Goal: Book appointment/travel/reservation

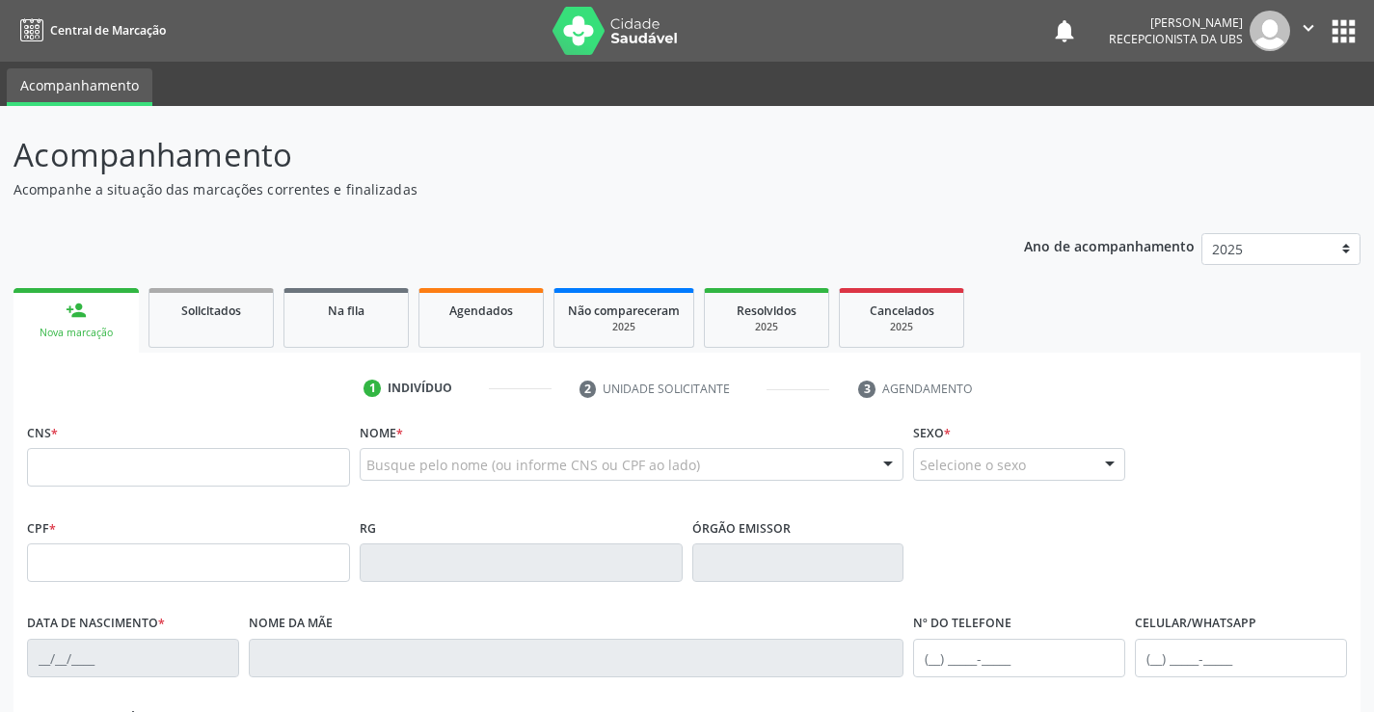
click at [430, 451] on div "Busque pelo nome (ou informe CNS ou CPF ao lado)" at bounding box center [632, 464] width 545 height 33
click at [413, 472] on input "text" at bounding box center [615, 474] width 498 height 39
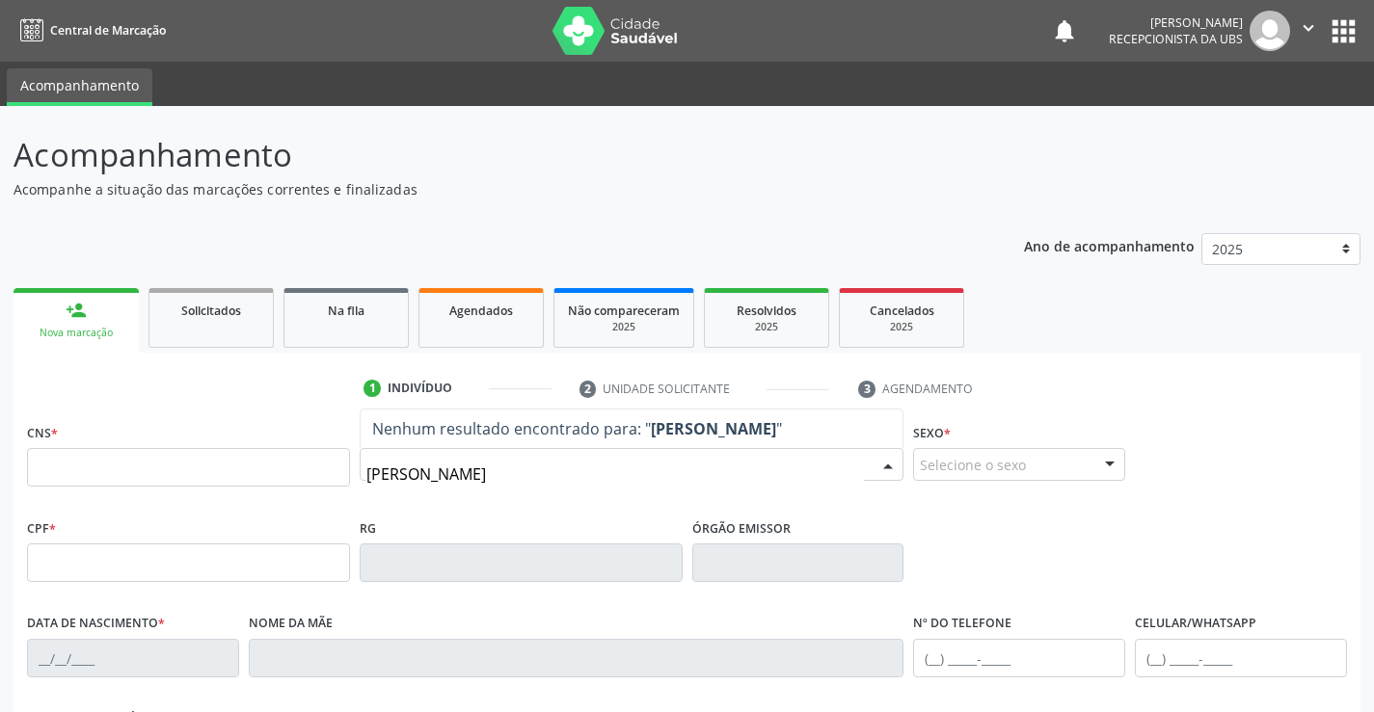
click at [469, 481] on input "[PERSON_NAME]" at bounding box center [615, 474] width 498 height 39
click at [593, 477] on input "[PERSON_NAME]" at bounding box center [615, 474] width 498 height 39
type input "[PERSON_NAME]"
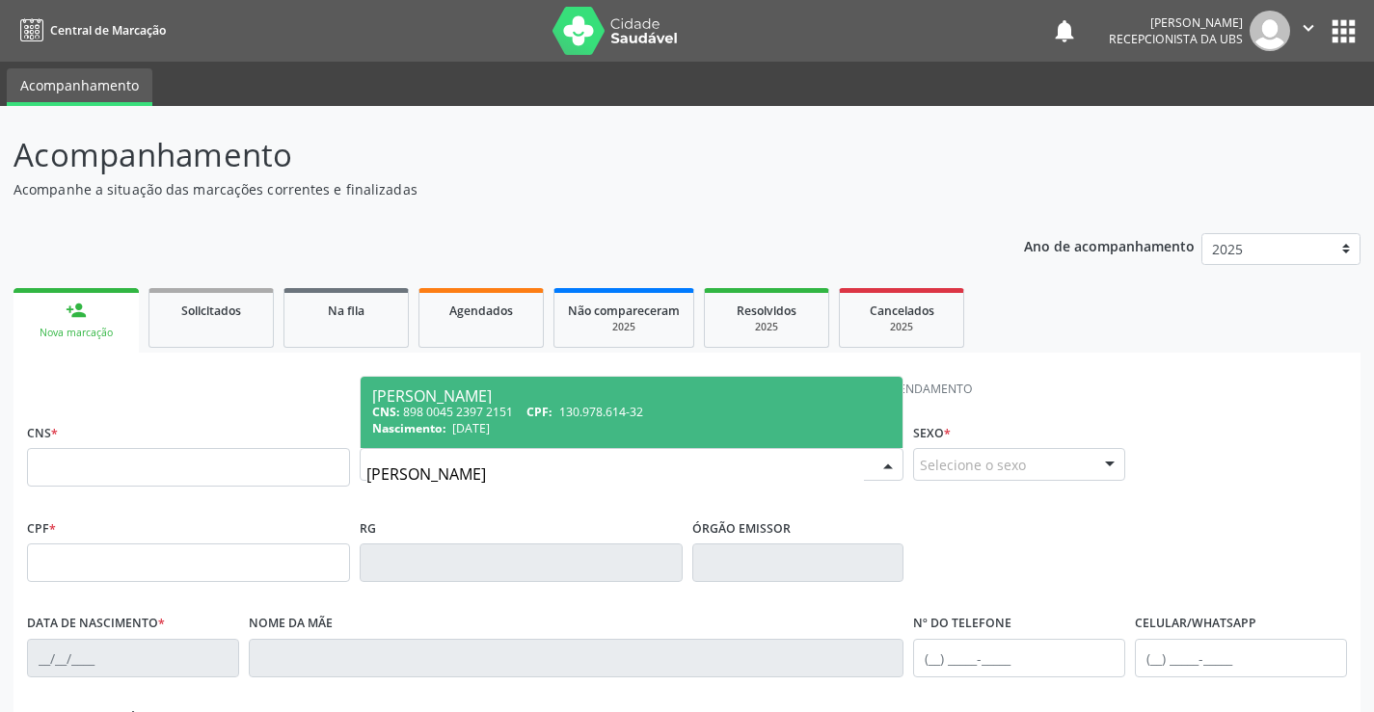
click at [578, 417] on span "130.978.614-32" at bounding box center [601, 412] width 84 height 16
type input "898 0045 2397 2151"
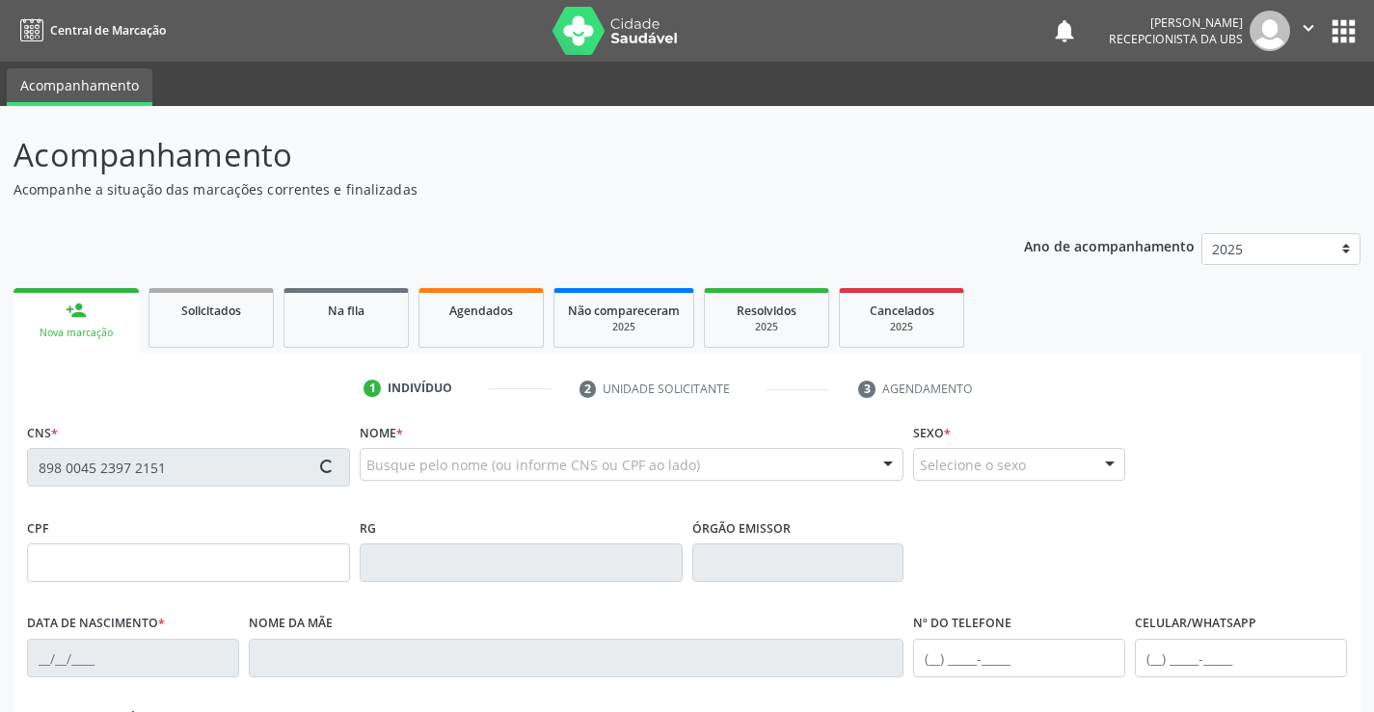
type input "130.978.614-32"
type input "[DATE]"
type input "[PERSON_NAME]"
type input "[PHONE_NUMBER]"
type input "S/N"
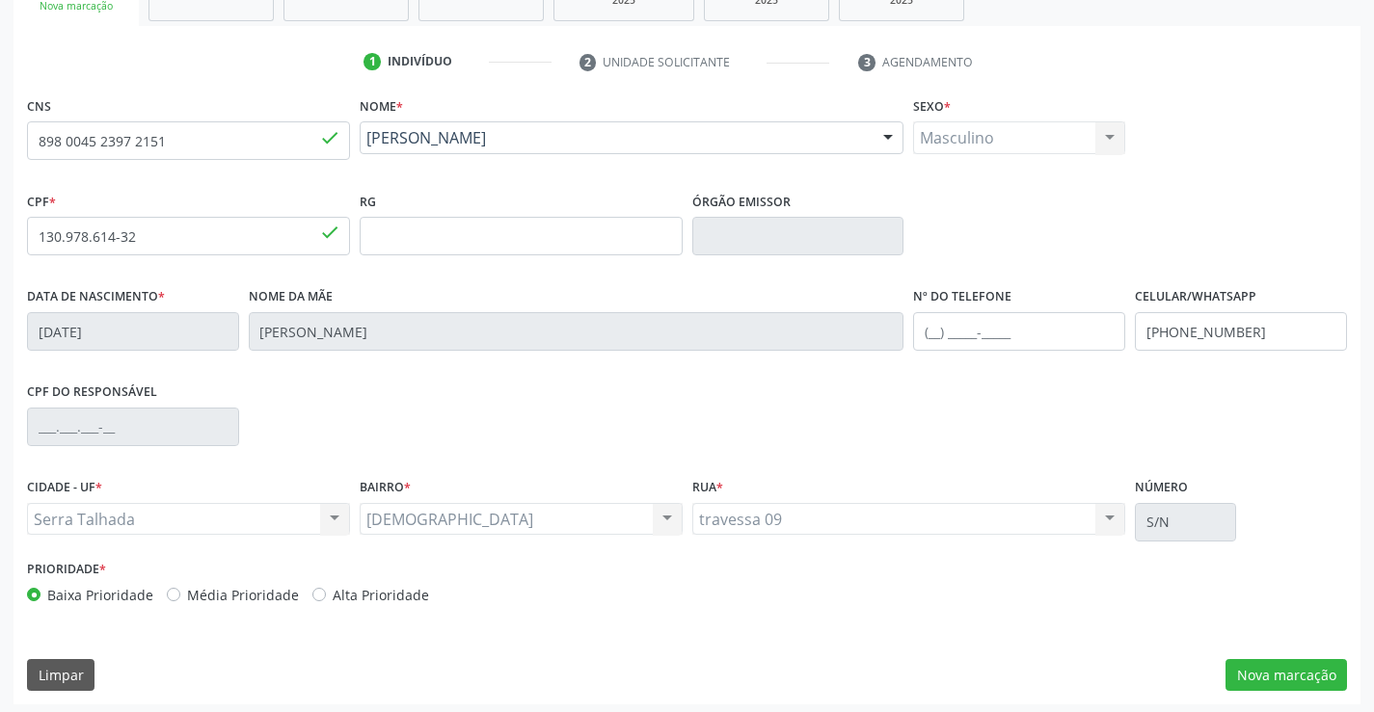
scroll to position [333, 0]
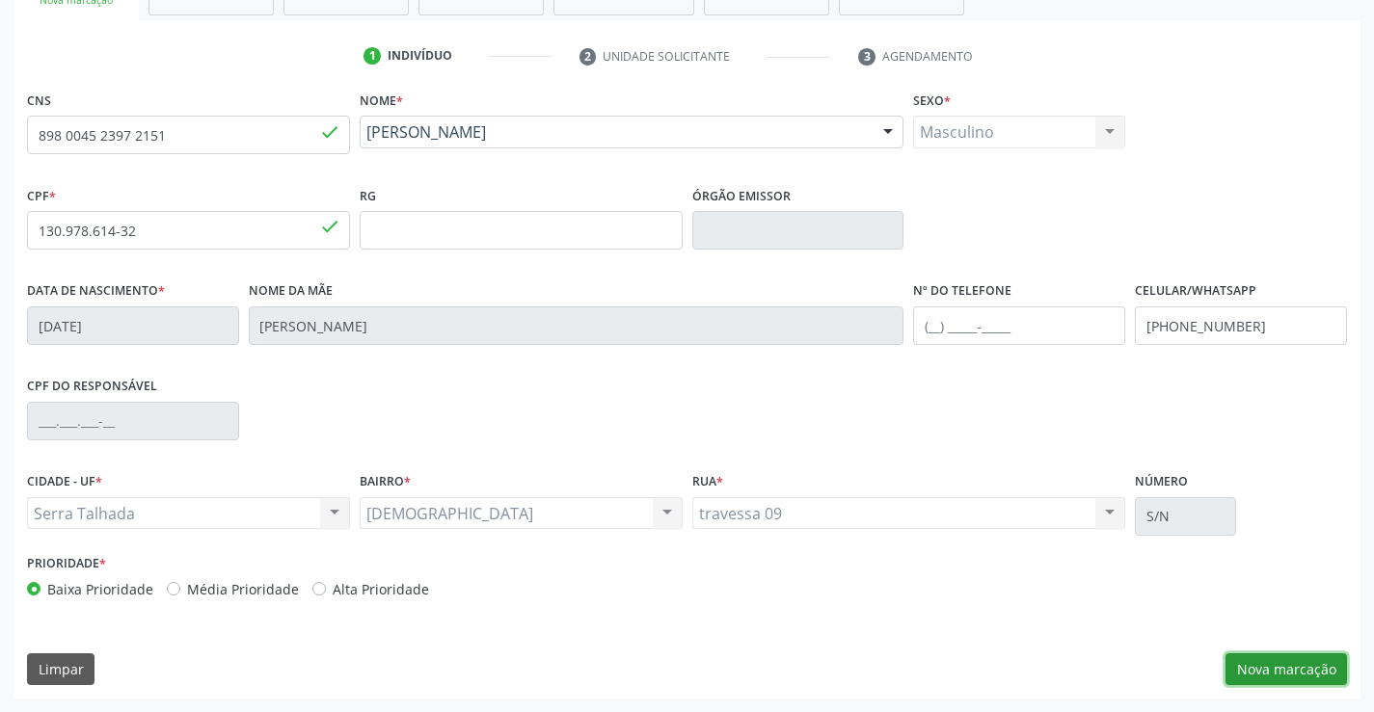
click at [1299, 660] on button "Nova marcação" at bounding box center [1285, 670] width 121 height 33
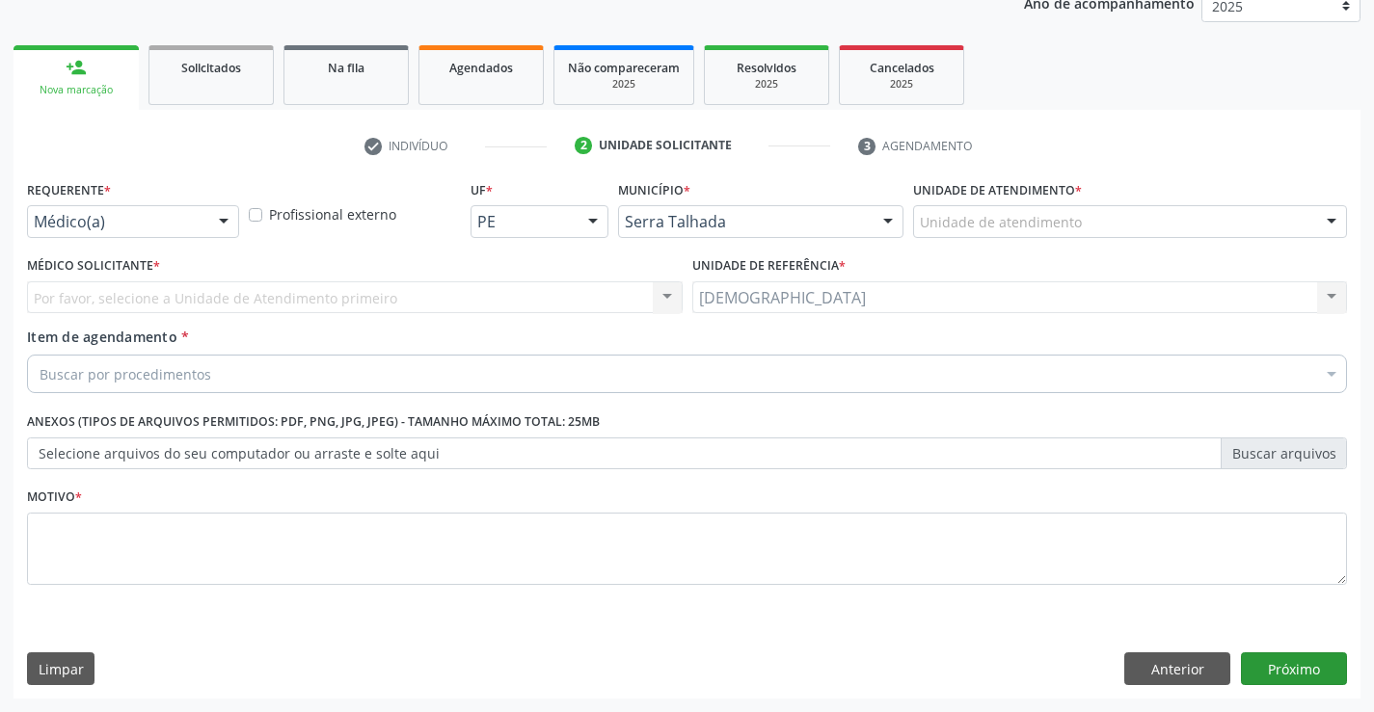
scroll to position [243, 0]
click at [219, 225] on div at bounding box center [223, 222] width 29 height 33
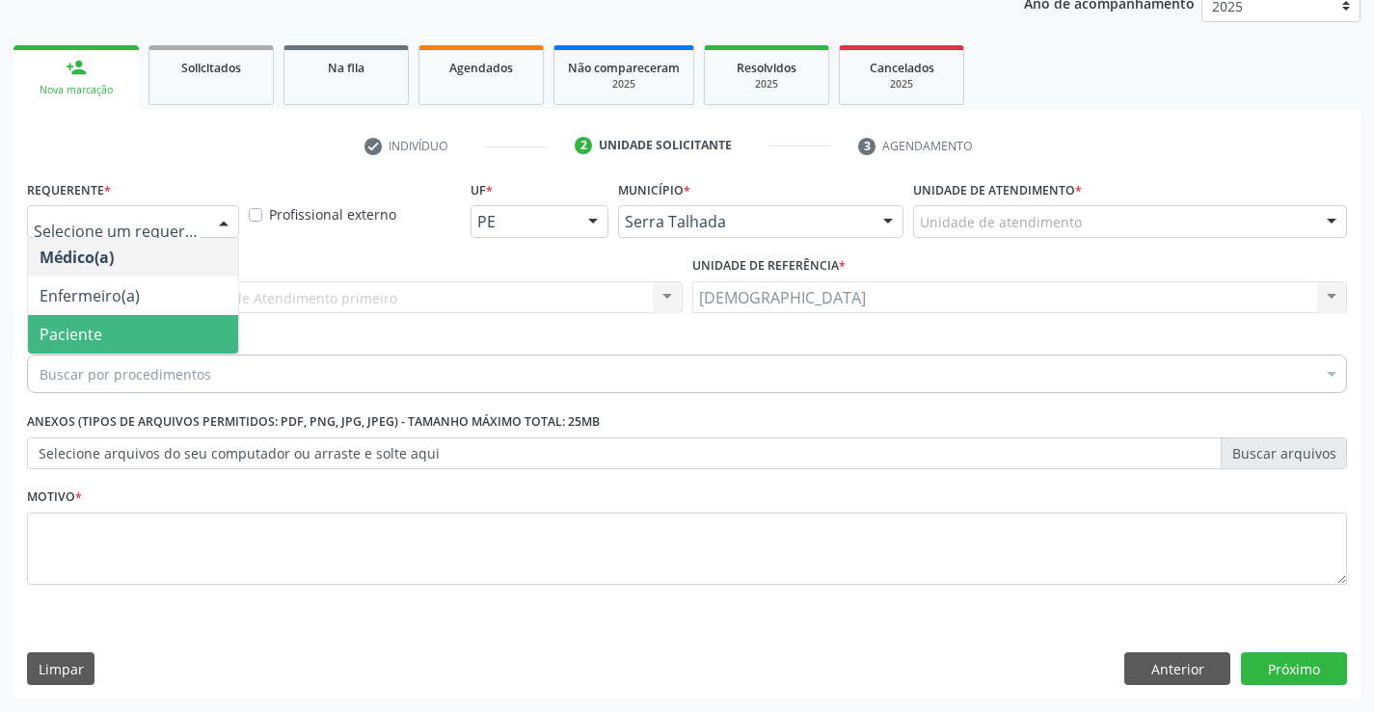
click at [115, 341] on span "Paciente" at bounding box center [133, 334] width 210 height 39
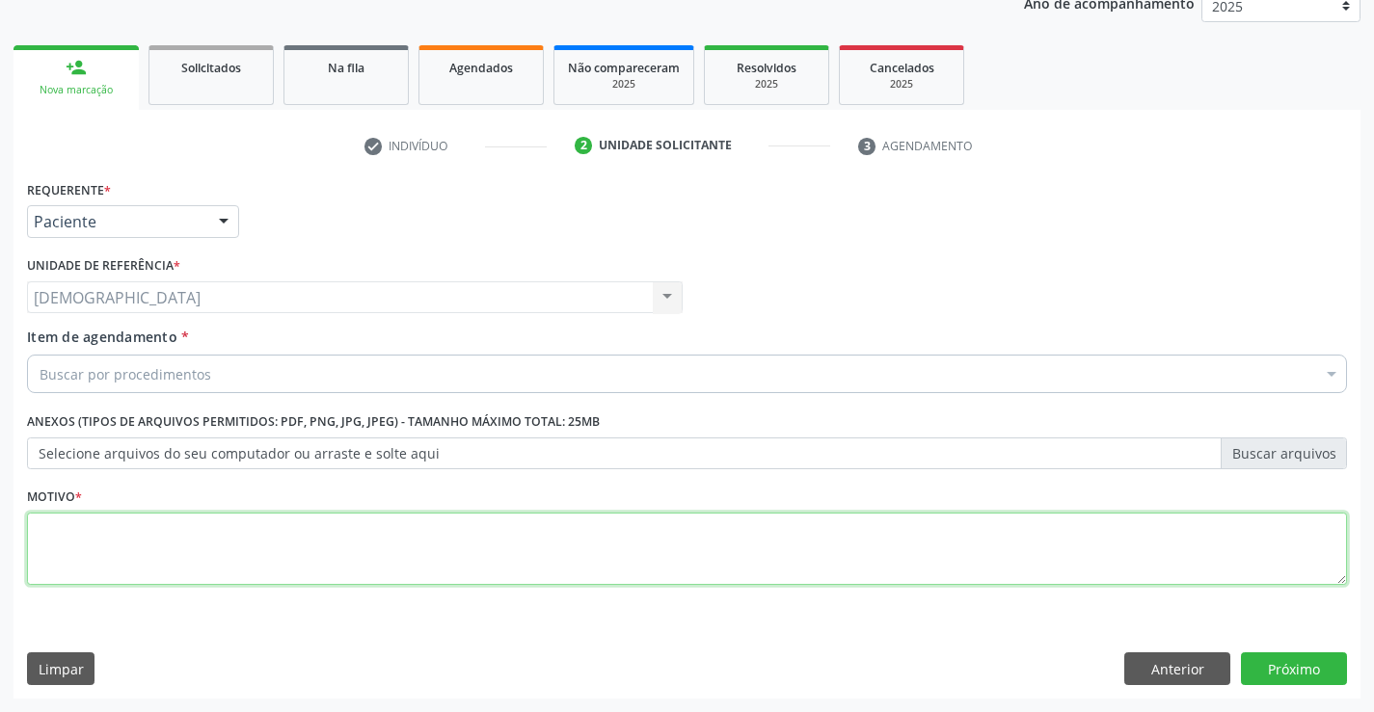
click at [108, 539] on textarea at bounding box center [687, 549] width 1320 height 73
type textarea "."
click at [119, 438] on label "Selecione arquivos do seu computador ou arraste e solte aqui" at bounding box center [687, 454] width 1320 height 33
click at [119, 438] on input "Selecione arquivos do seu computador ou arraste e solte aqui" at bounding box center [687, 454] width 1320 height 33
click at [276, 379] on div "Buscar por procedimentos" at bounding box center [687, 374] width 1320 height 39
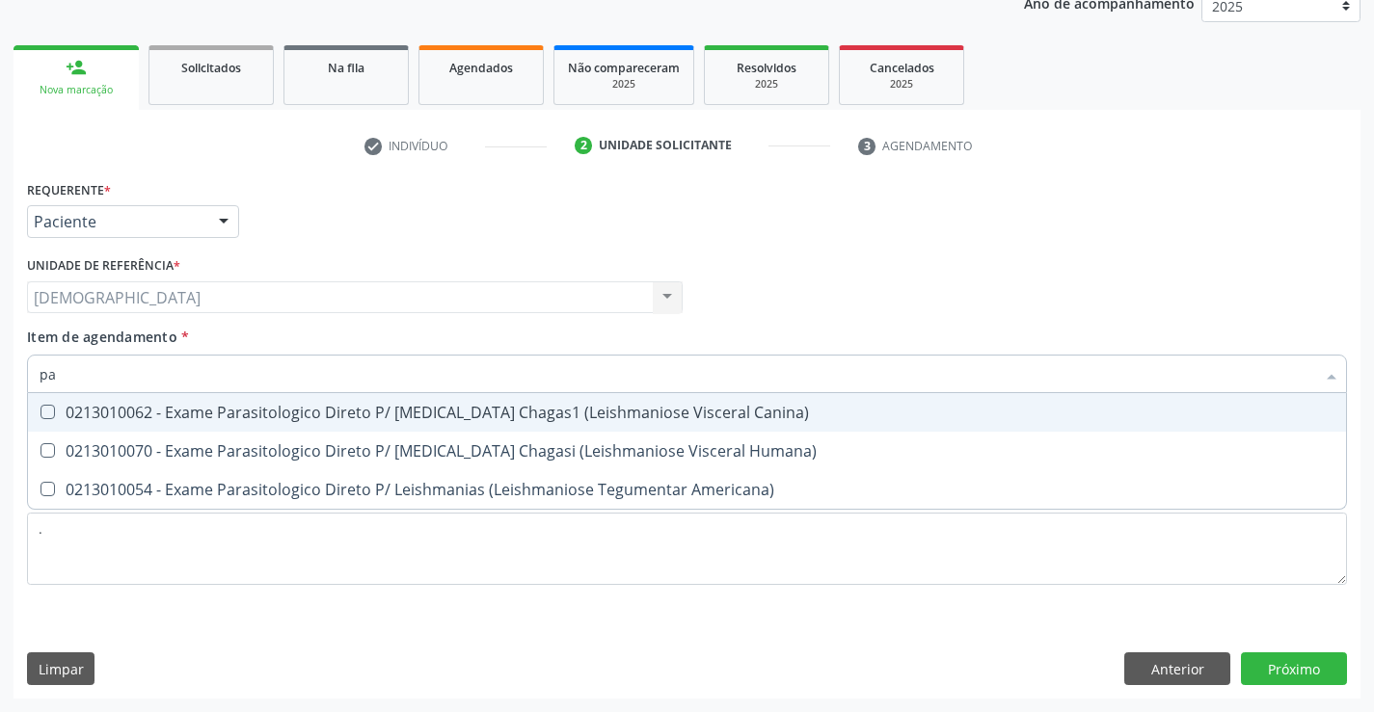
type input "p"
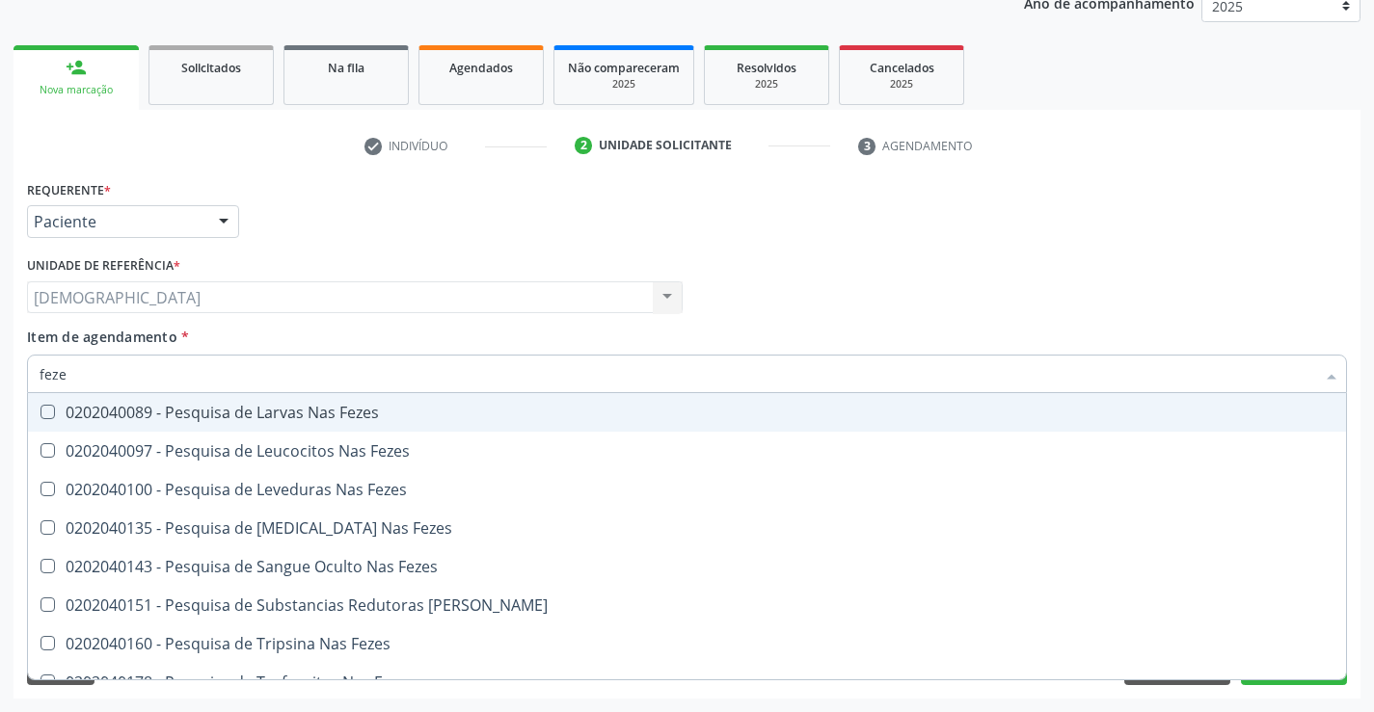
type input "fezes"
click at [345, 418] on div "0202040089 - Pesquisa de Larvas Nas Fezes" at bounding box center [687, 412] width 1295 height 15
checkbox Fezes "true"
type input "fe"
checkbox Fezes "false"
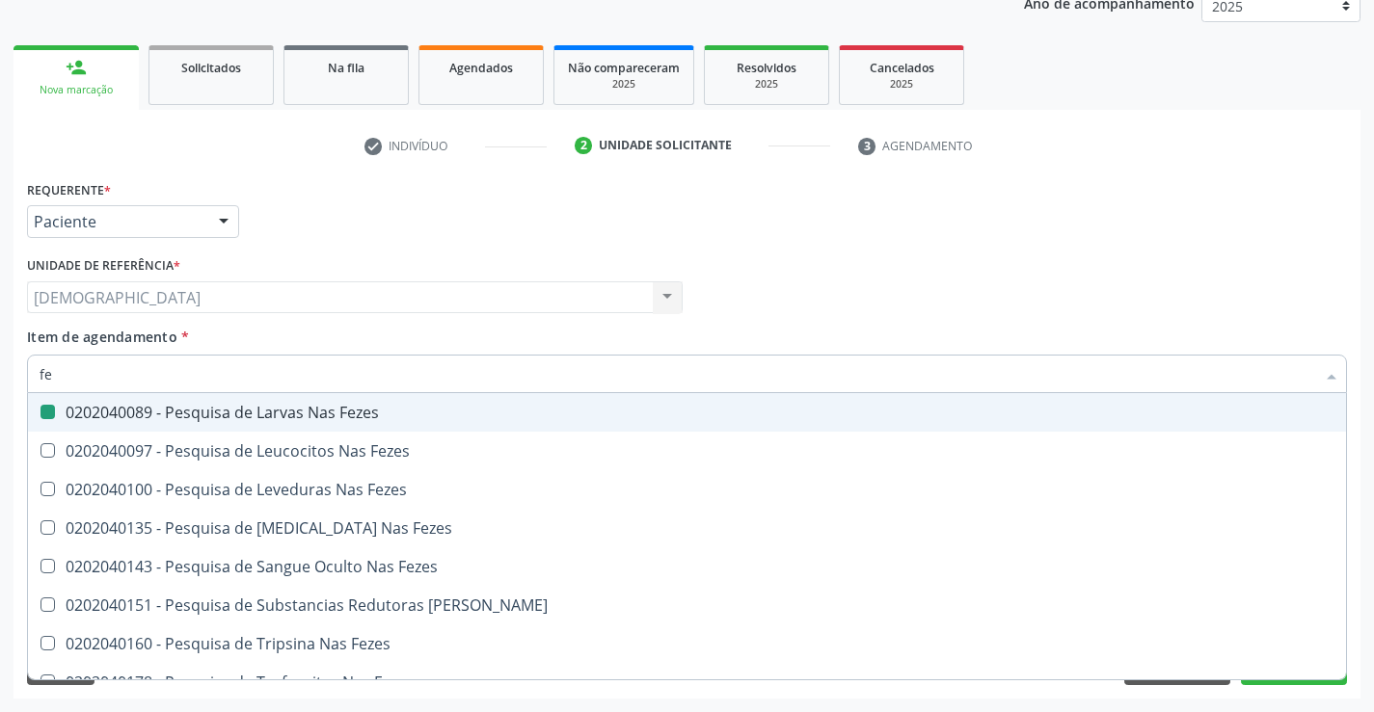
type input "f"
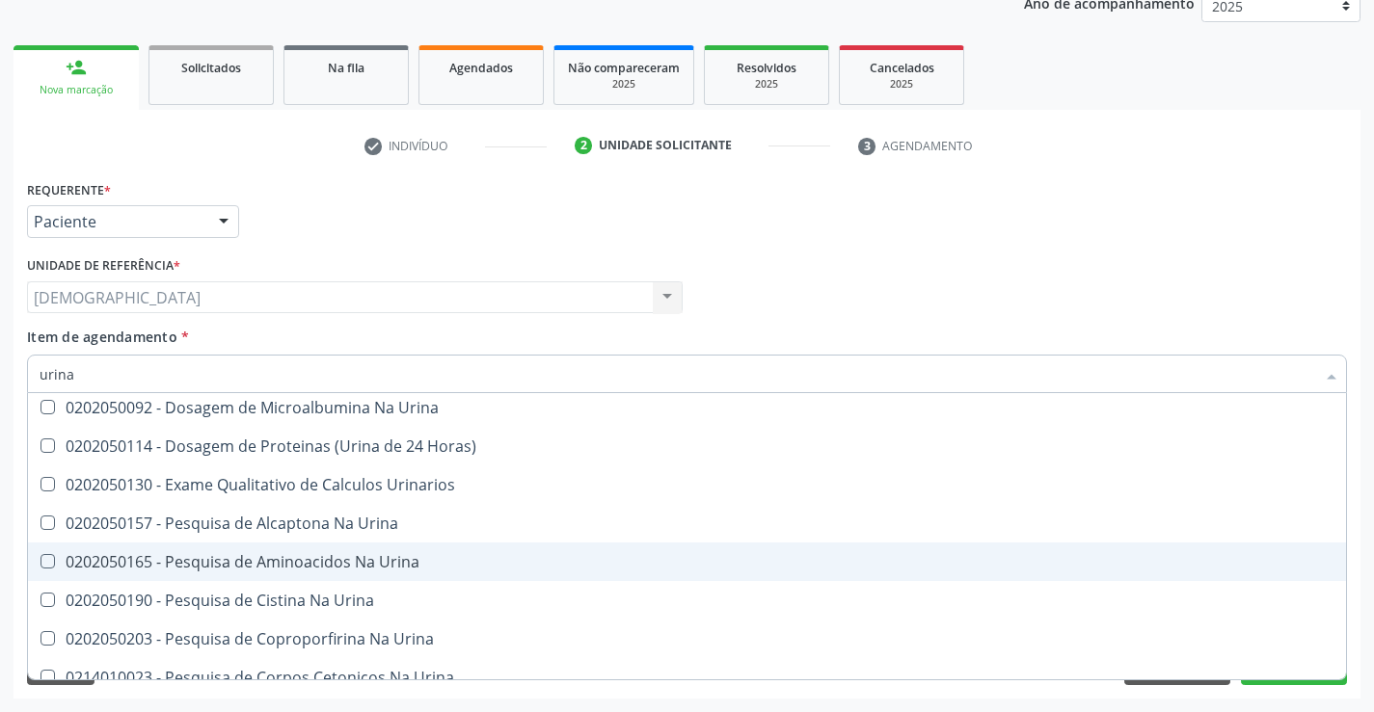
scroll to position [0, 0]
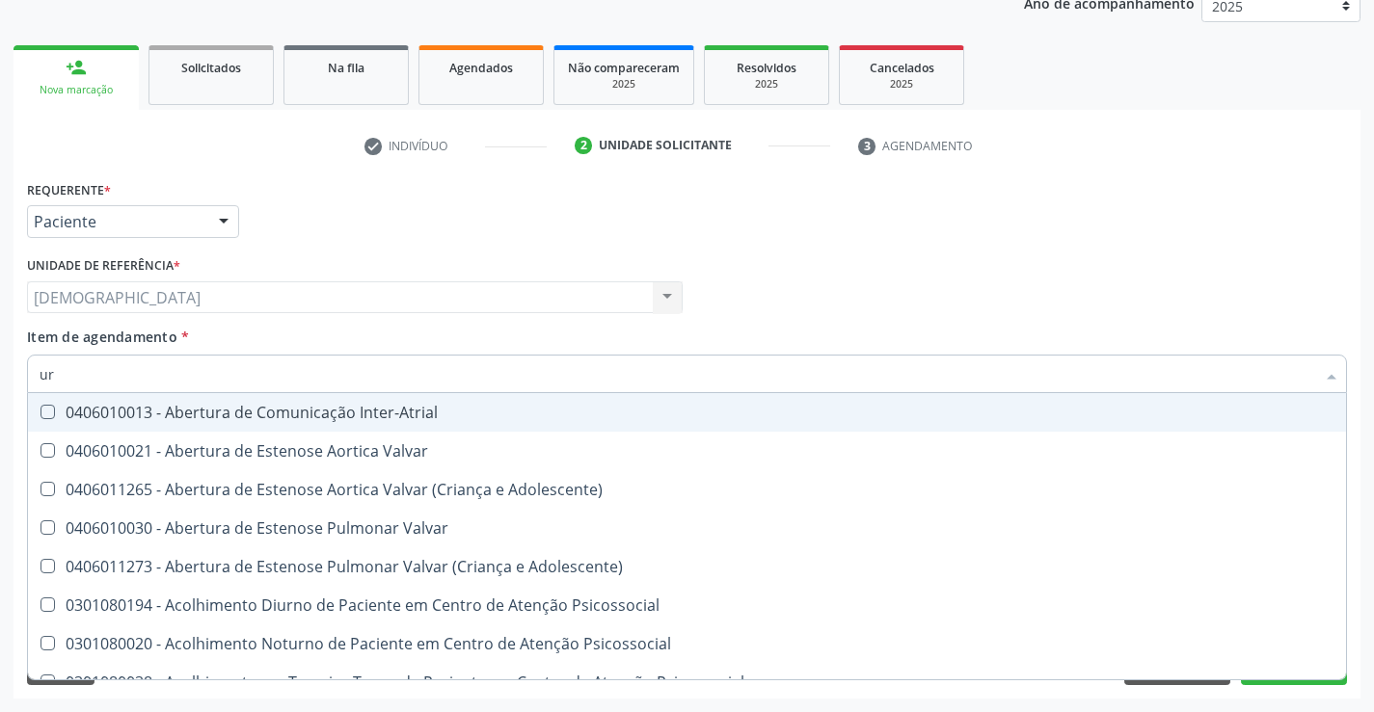
type input "u"
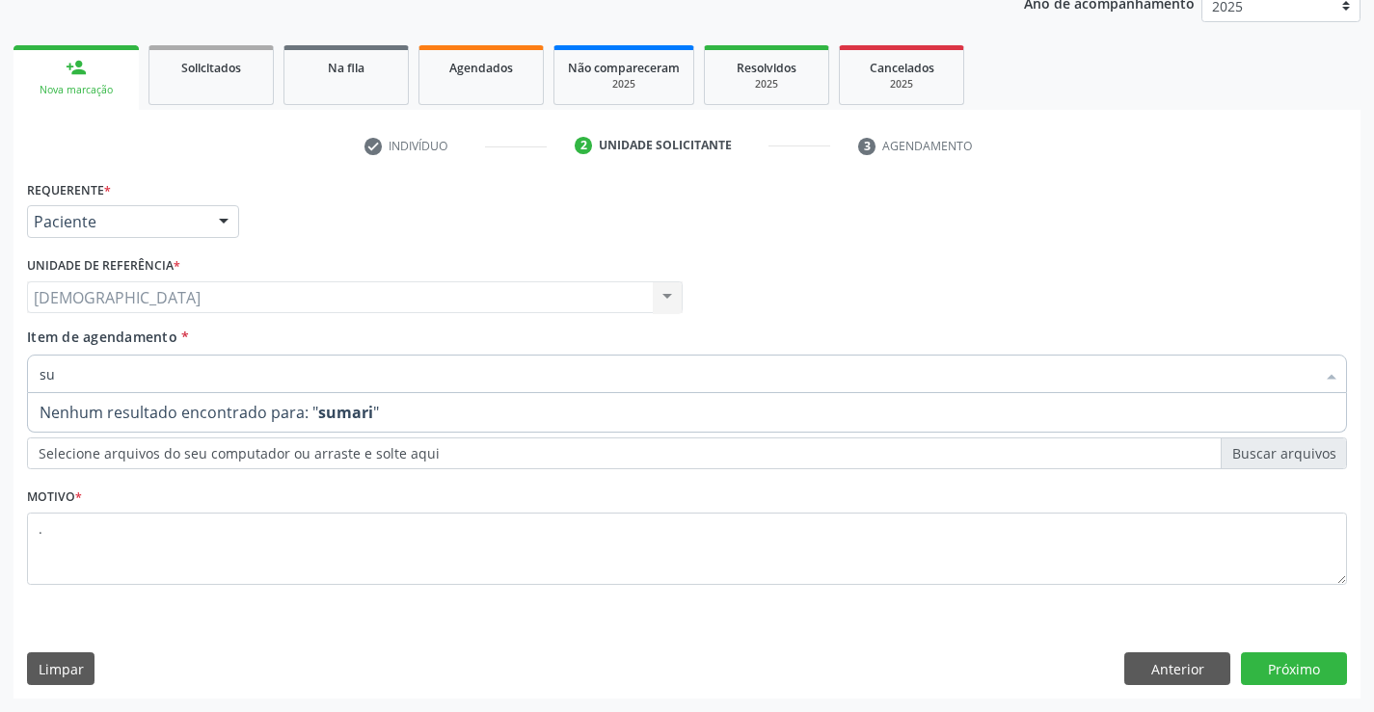
type input "s"
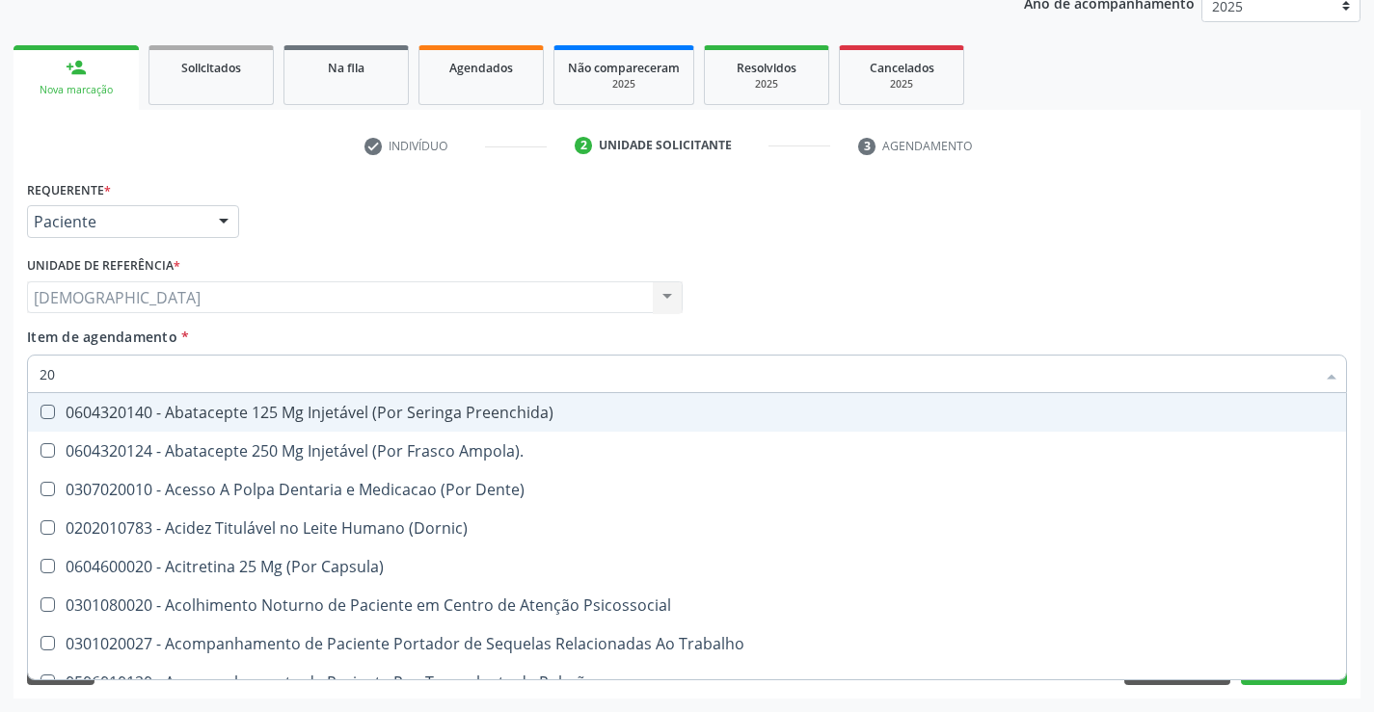
type input "202"
checkbox \(Vhs\) "true"
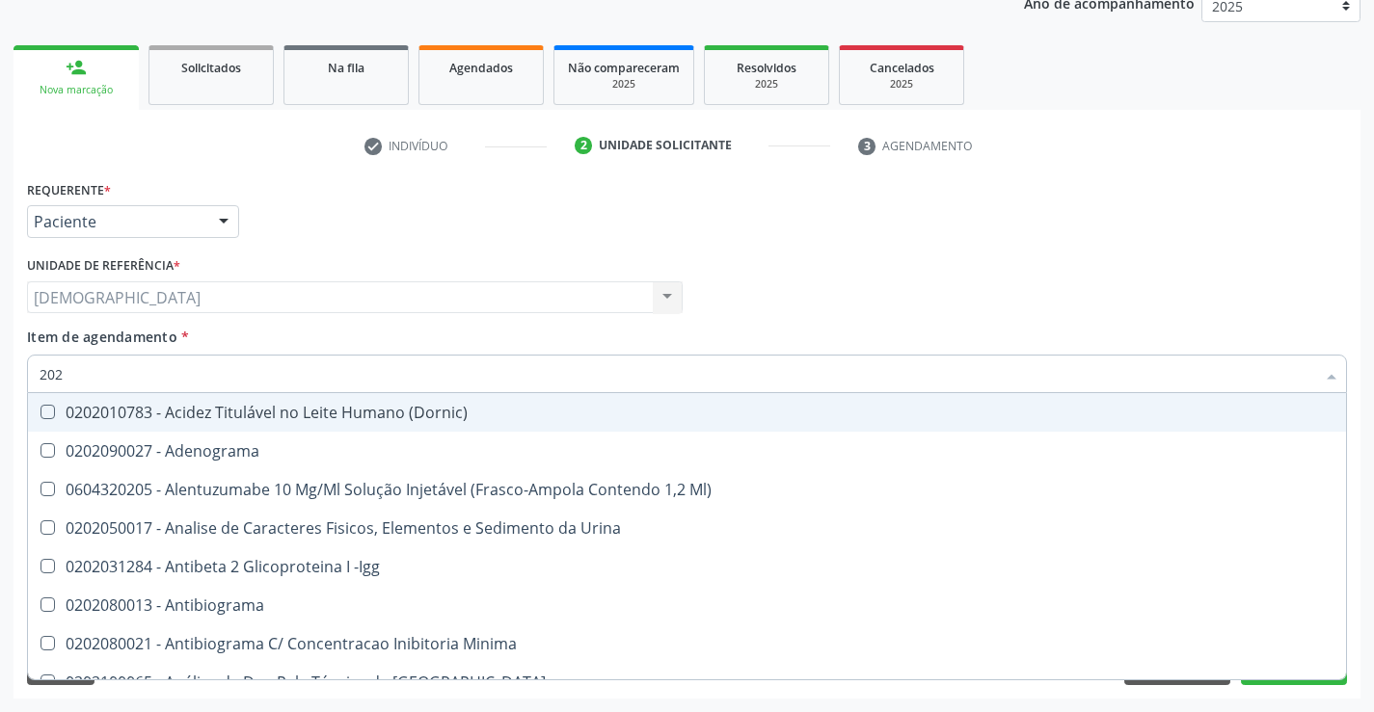
type input "2020"
checkbox Antinucleo "true"
checkbox Fezes "false"
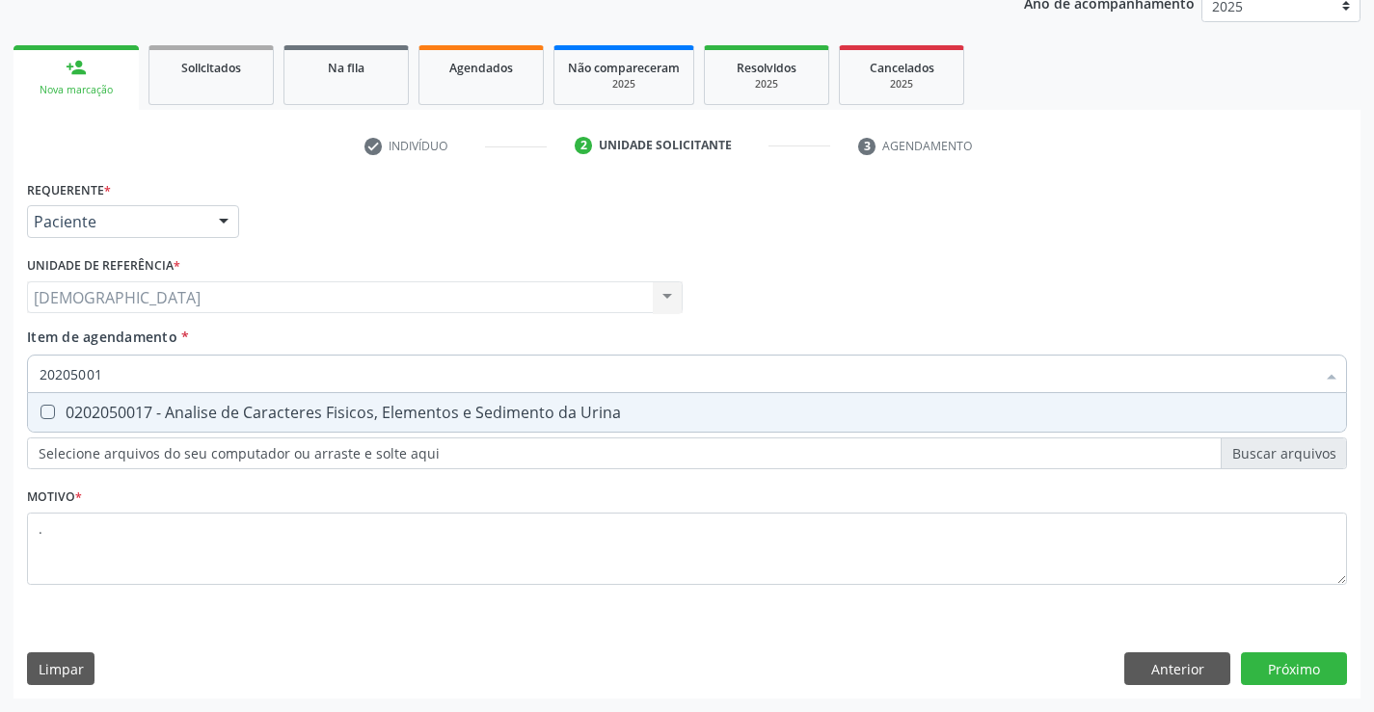
type input "202050017"
click at [121, 413] on div "0202050017 - Analise de Caracteres Fisicos, Elementos e Sedimento da Urina" at bounding box center [687, 412] width 1295 height 15
checkbox Urina "true"
type input "20205"
checkbox Urina "false"
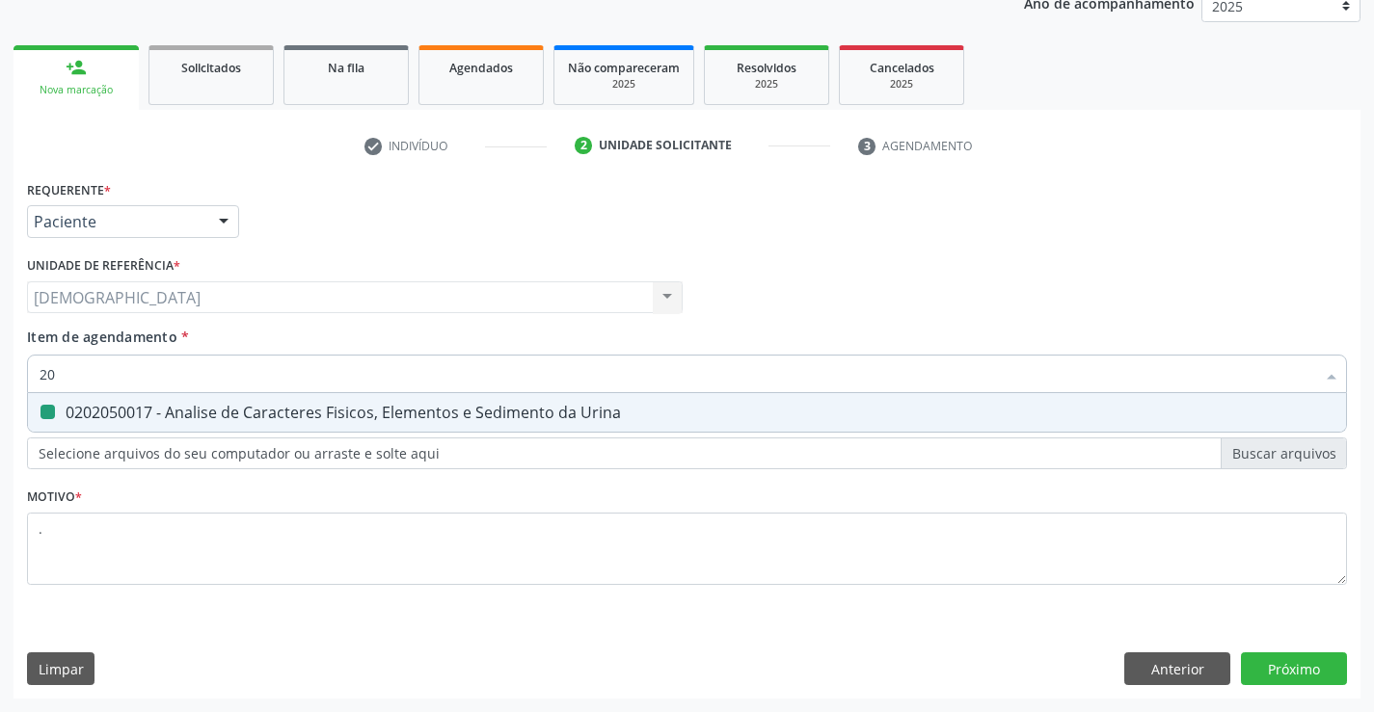
type input "2"
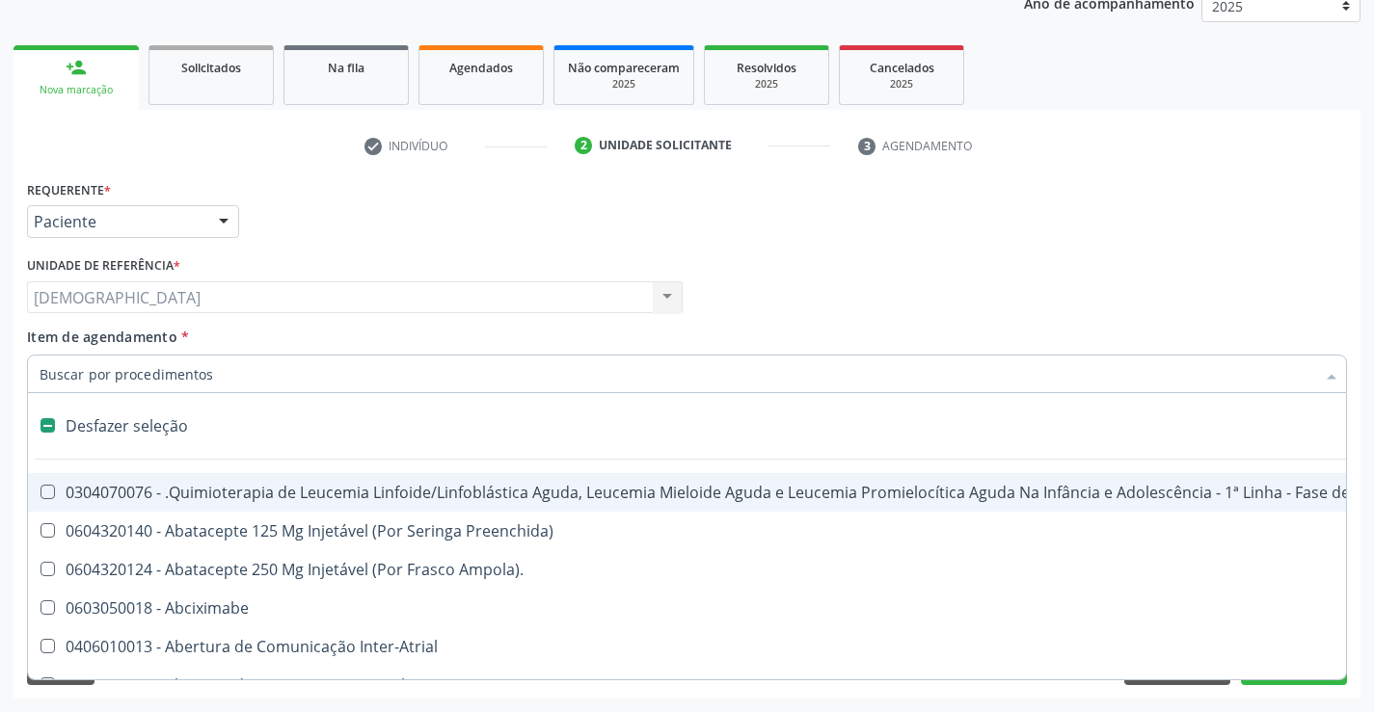
type input "2"
checkbox A "true"
checkbox Urina "false"
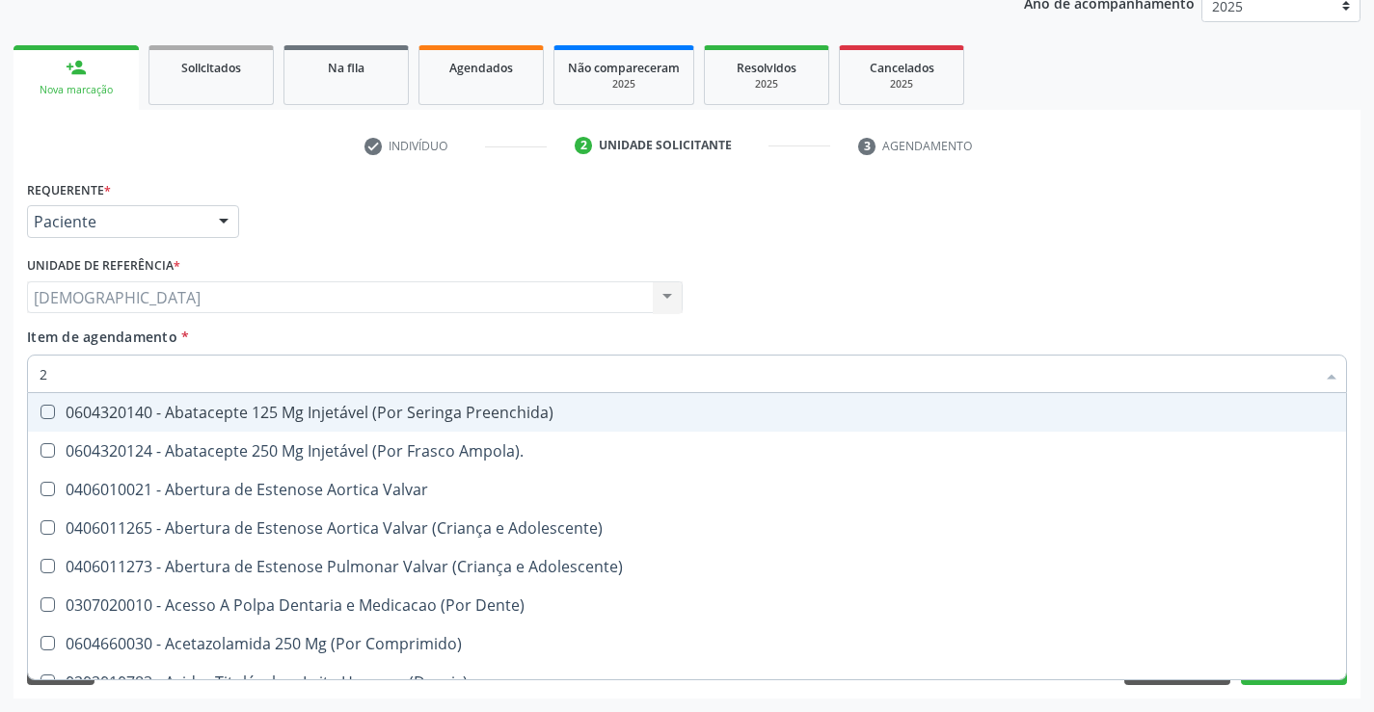
type input "20"
checkbox Especializada\ "true"
checkbox Urina "false"
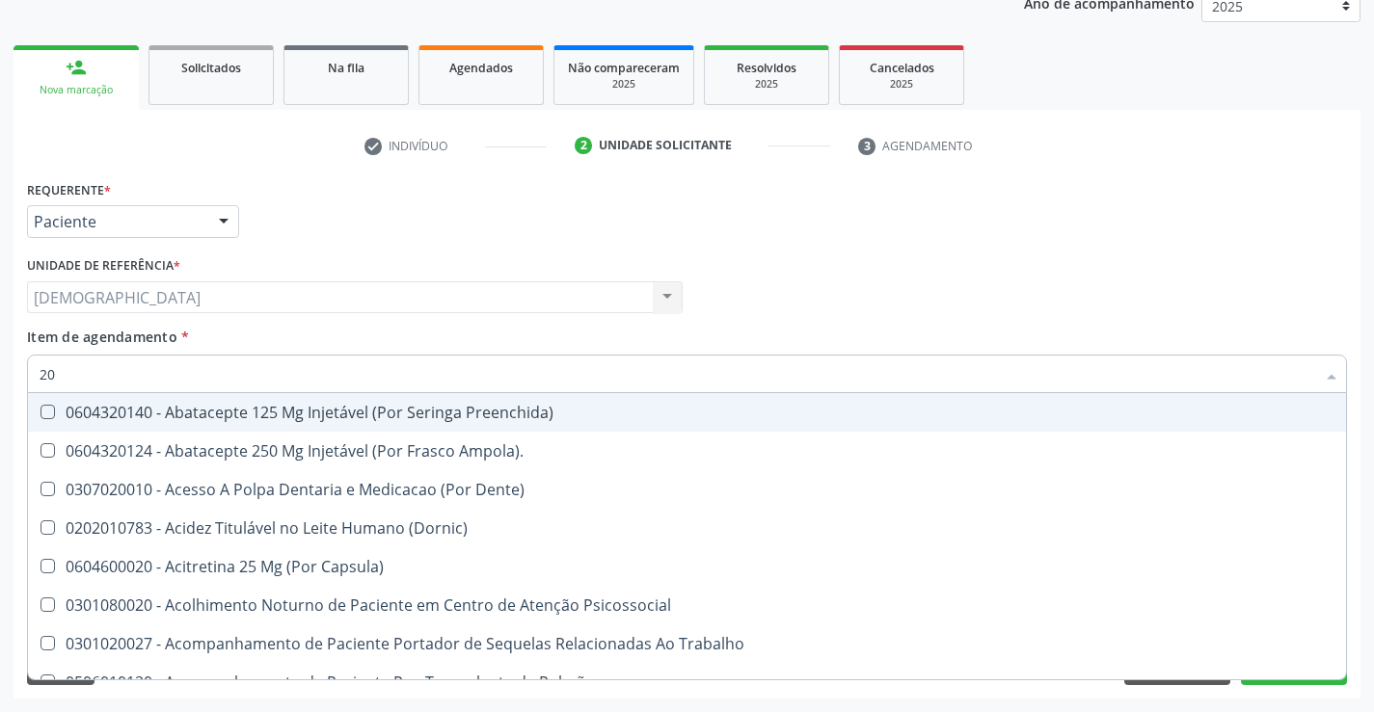
type input "202"
checkbox \(Dornic\) "true"
checkbox Urina "false"
checkbox \(Vhs\) "true"
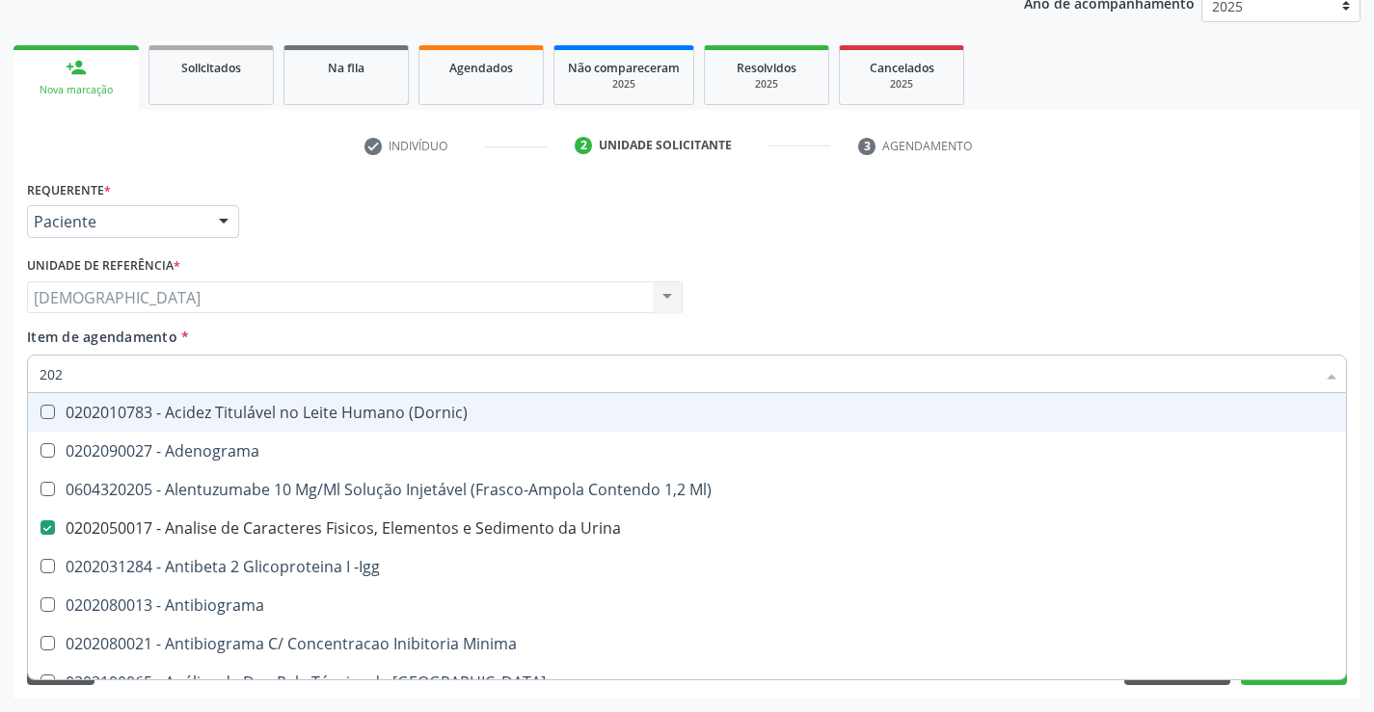
type input "2020"
checkbox Antinucleo "true"
checkbox Fezes "false"
type input "20204"
checkbox Urina "false"
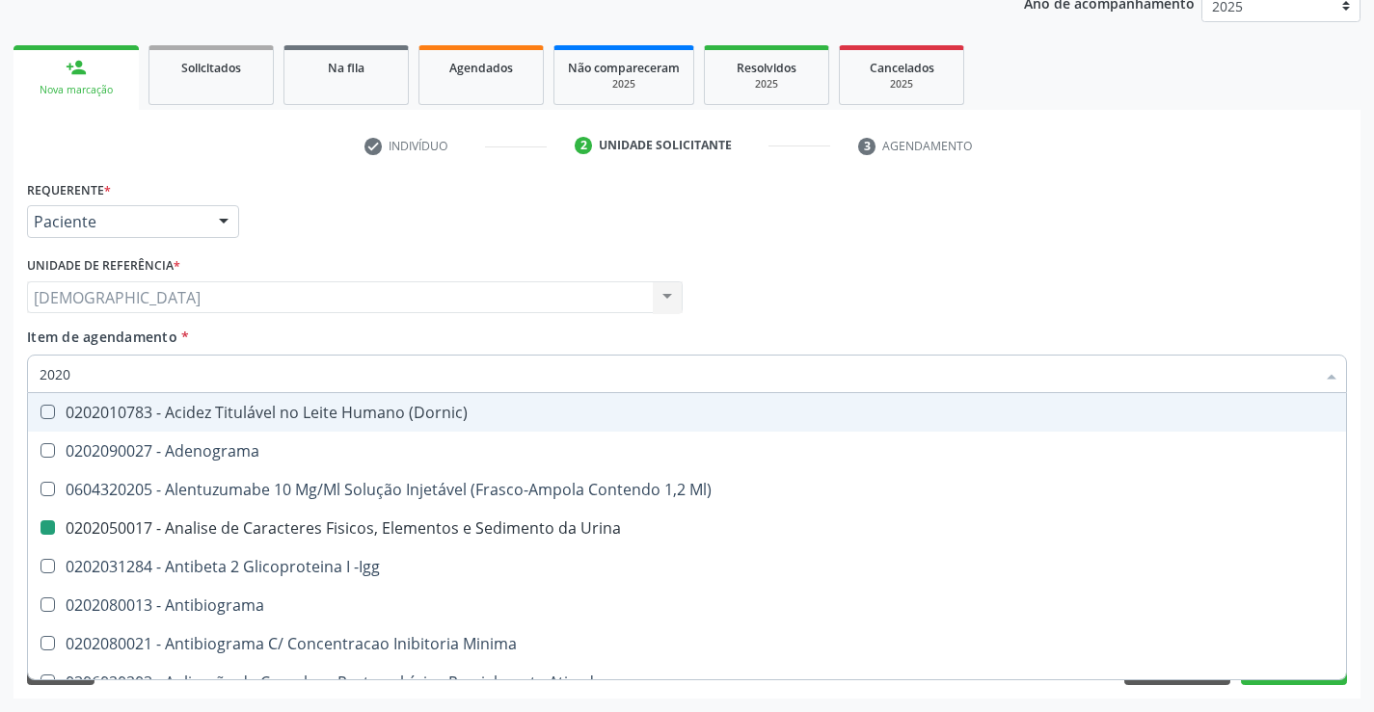
checkbox Trabalhador "true"
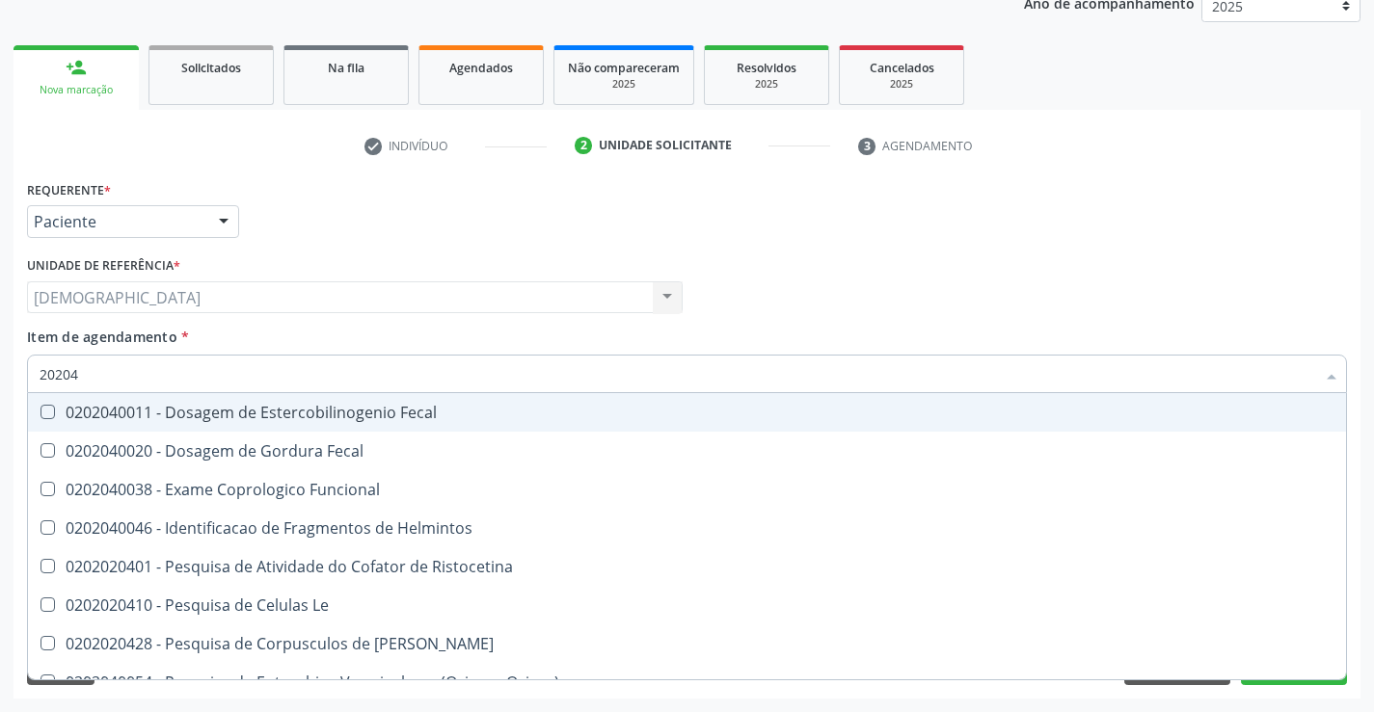
type input "202040"
checkbox Eosinofilos "true"
checkbox Fezes "false"
type input "2020401"
checkbox Fezes "false"
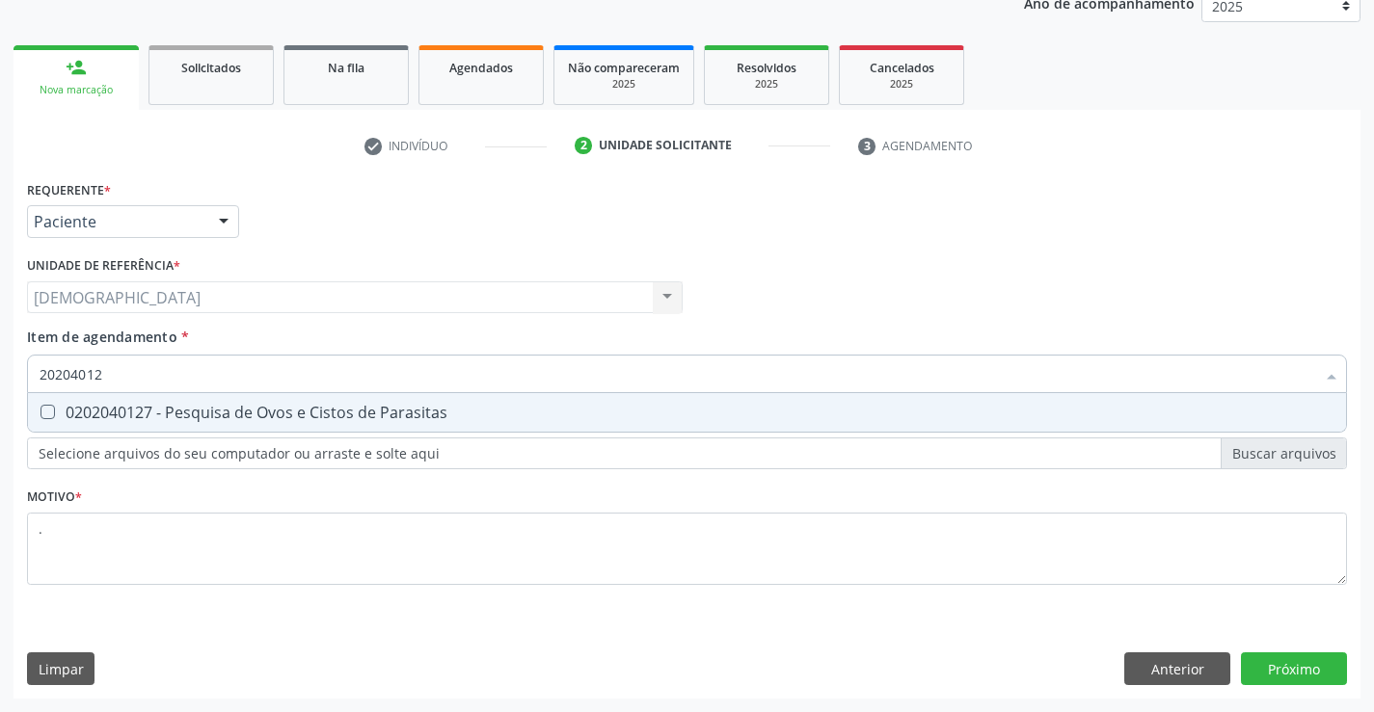
type input "202040127"
click at [126, 405] on div "0202040127 - Pesquisa de Ovos e Cistos de Parasitas" at bounding box center [687, 412] width 1295 height 15
checkbox Parasitas "true"
click at [1250, 675] on div "Requerente * Paciente Médico(a) Enfermeiro(a) Paciente Nenhum resultado encontr…" at bounding box center [686, 437] width 1347 height 524
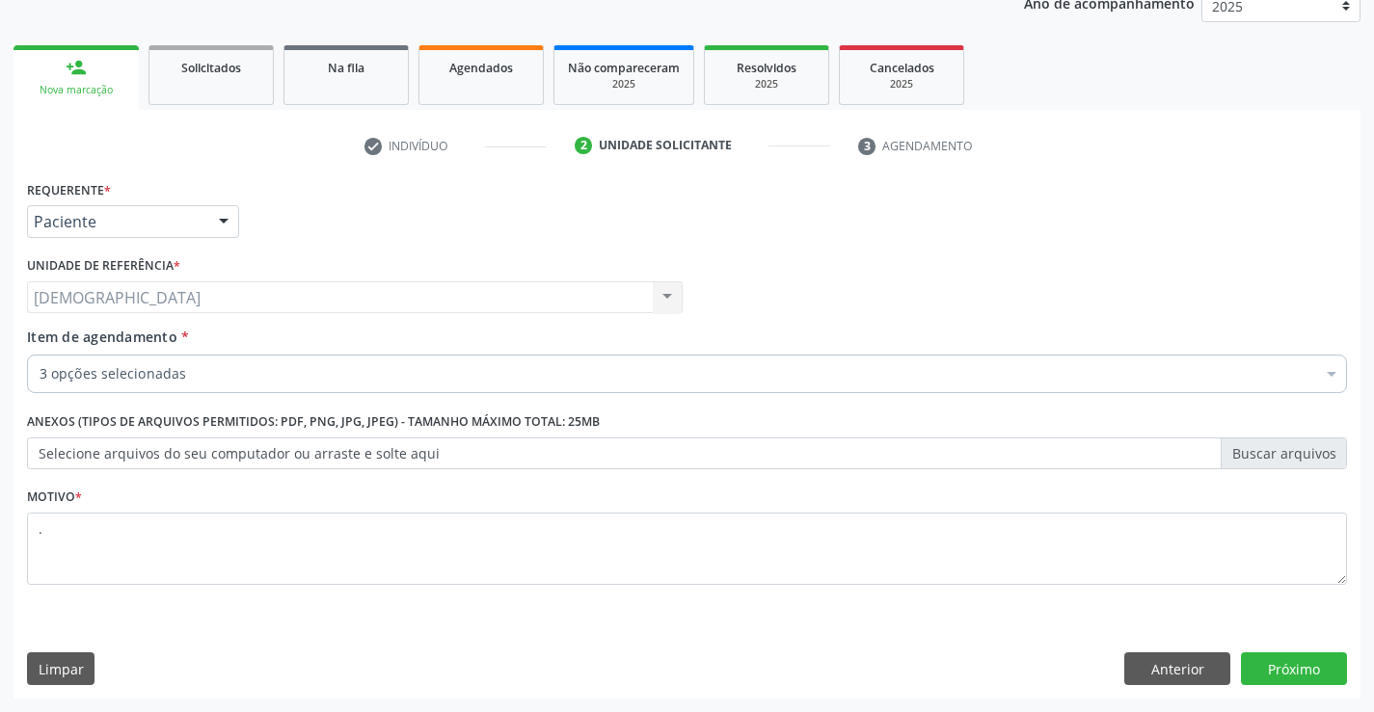
click at [975, 389] on div "3 opções selecionadas" at bounding box center [687, 374] width 1320 height 39
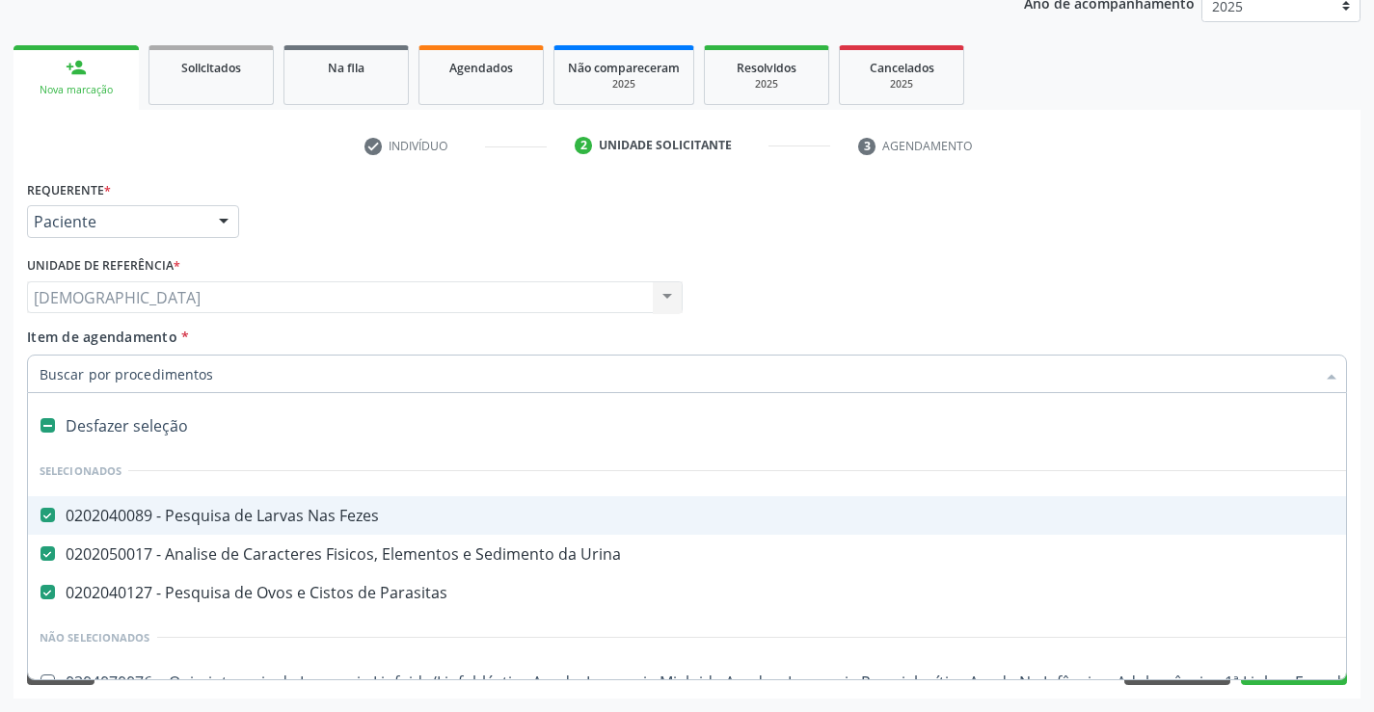
click at [171, 517] on div "0202040089 - Pesquisa de Larvas Nas Fezes" at bounding box center [790, 515] width 1501 height 15
click at [1094, 316] on div "Médico Solicitante Por favor, selecione a Unidade de Atendimento primeiro Nenhu…" at bounding box center [687, 289] width 1330 height 75
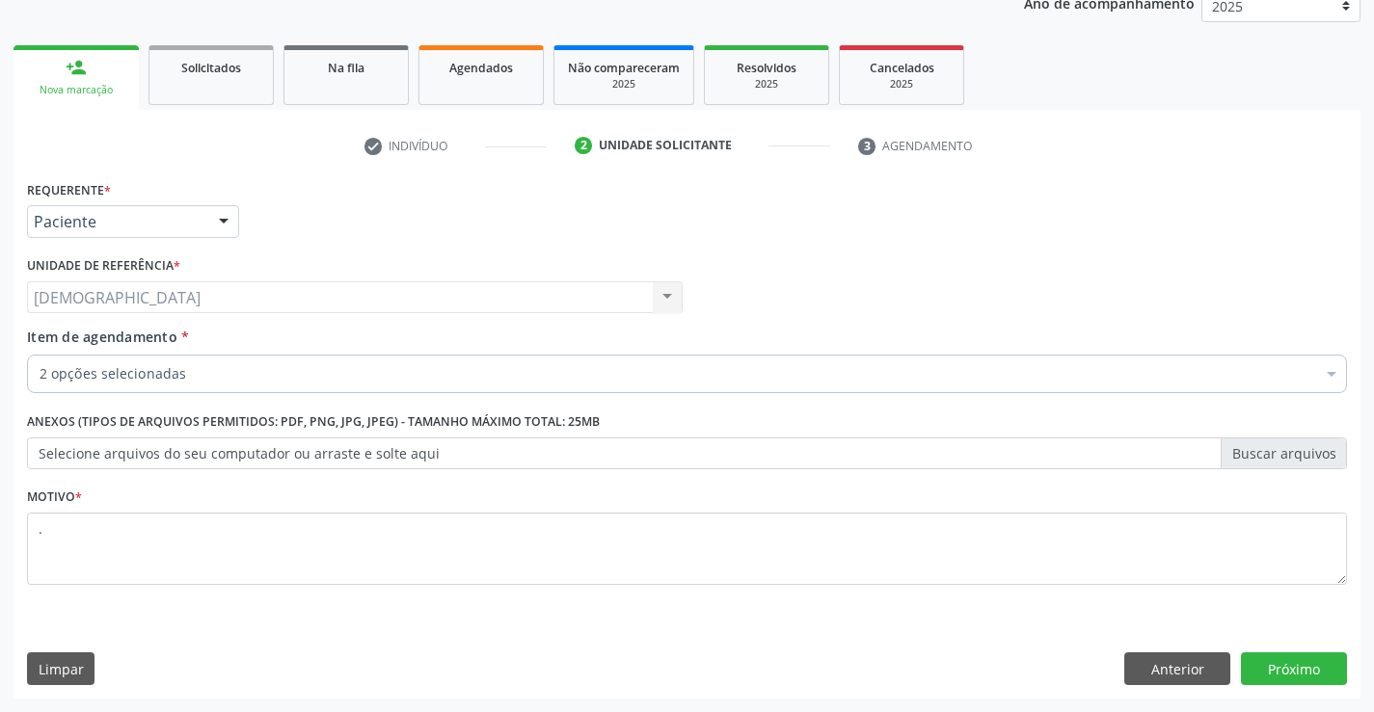
checkbox Urina "true"
click at [1310, 672] on button "Próximo" at bounding box center [1294, 669] width 106 height 33
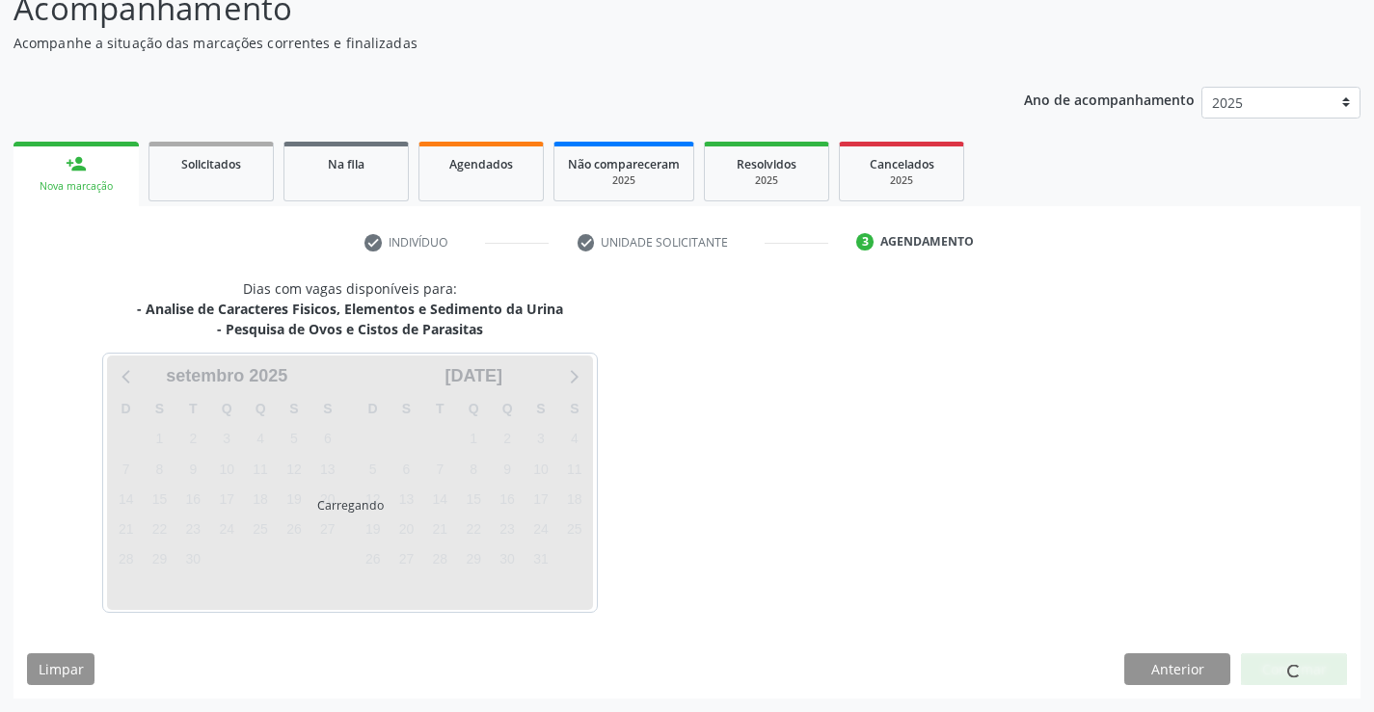
scroll to position [147, 0]
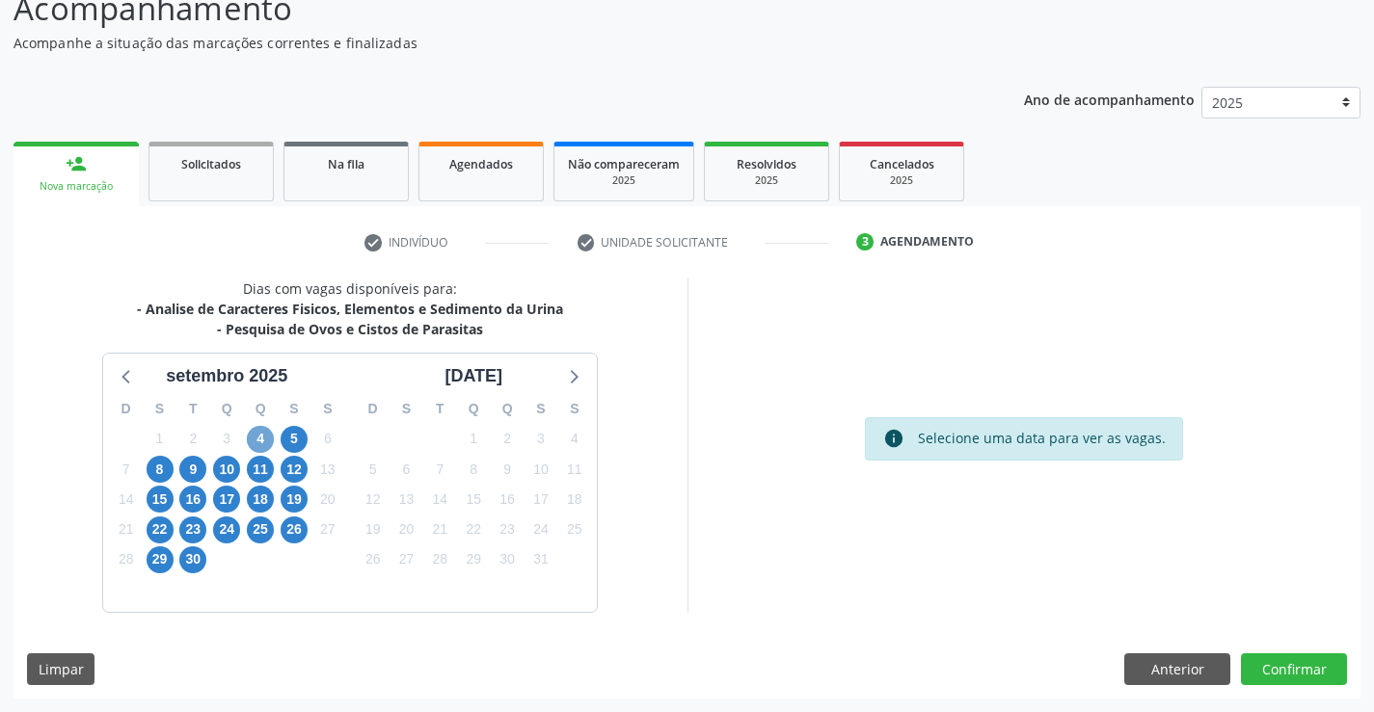
click at [263, 439] on span "4" at bounding box center [260, 439] width 27 height 27
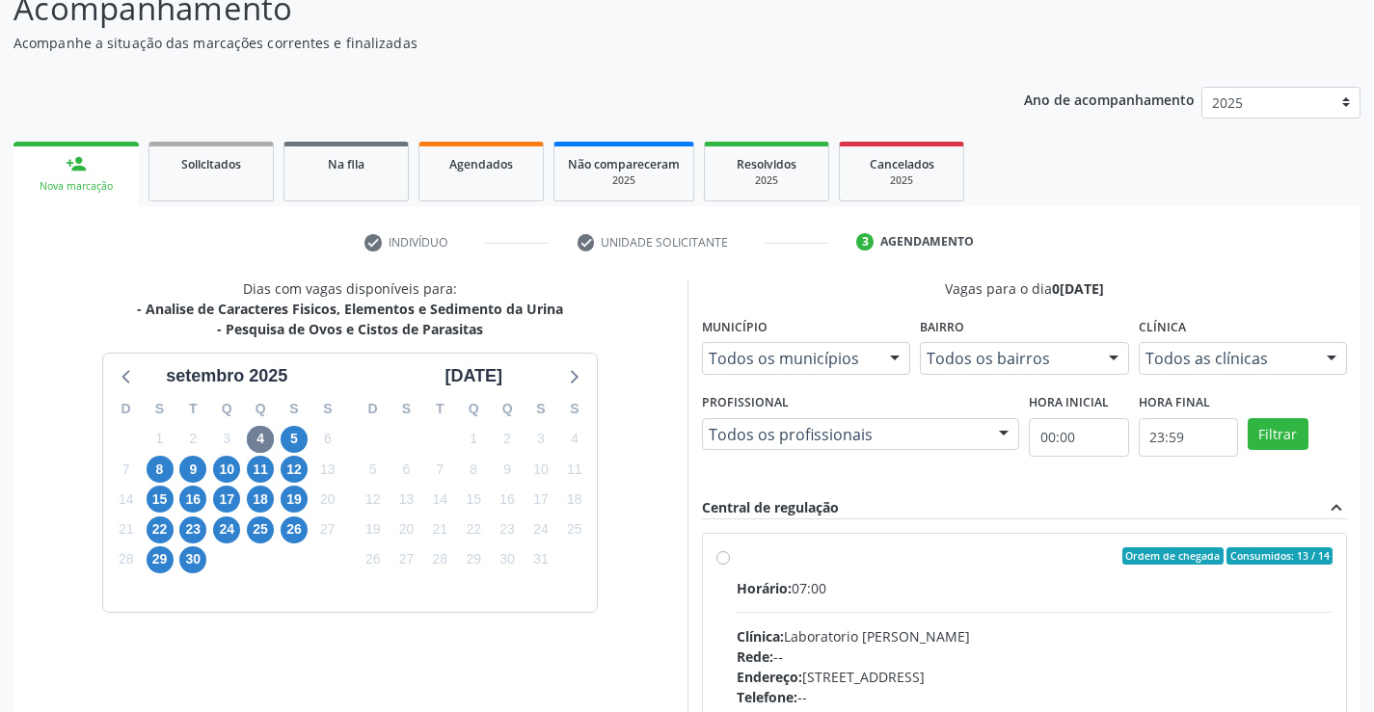
click at [938, 582] on div "Horário: 07:00" at bounding box center [1035, 588] width 597 height 20
click at [730, 565] on input "Ordem de chegada Consumidos: 13 / 14 Horário: 07:00 Clínica: Laboratorio [PERSO…" at bounding box center [722, 556] width 13 height 17
radio input "true"
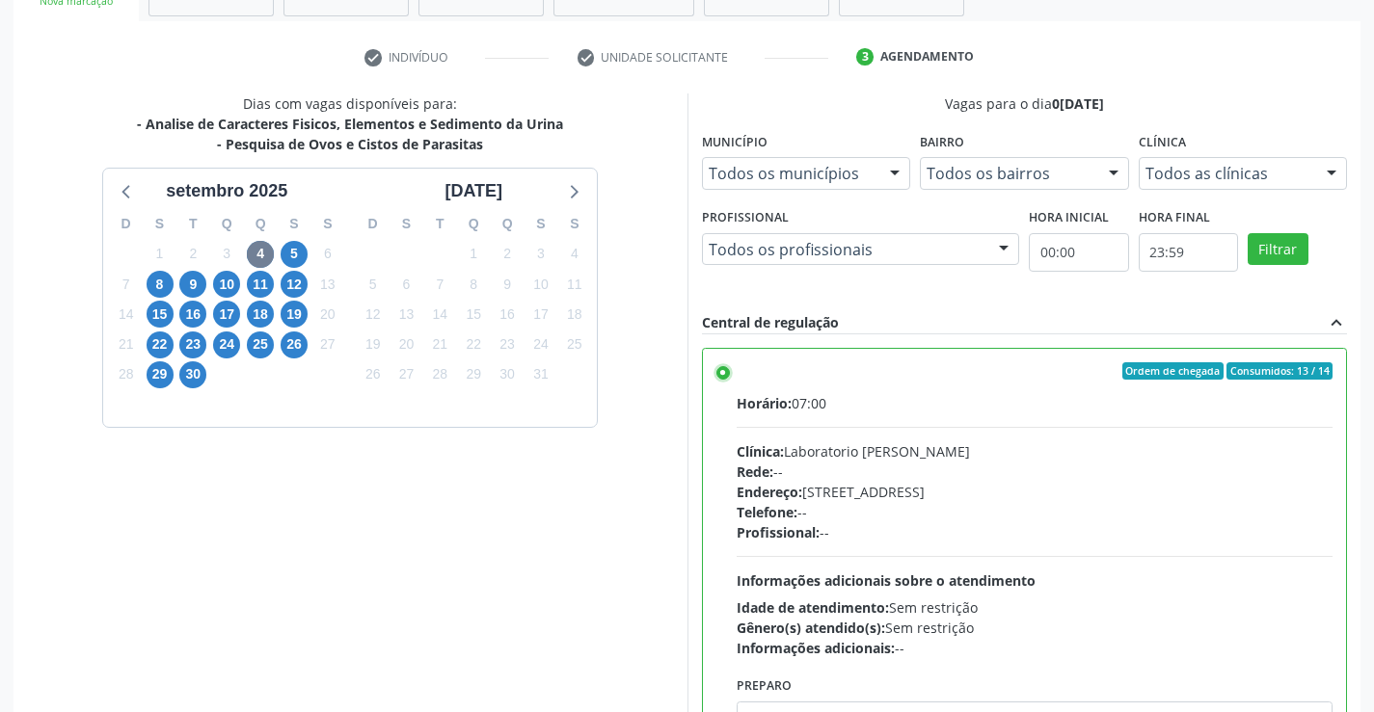
scroll to position [440, 0]
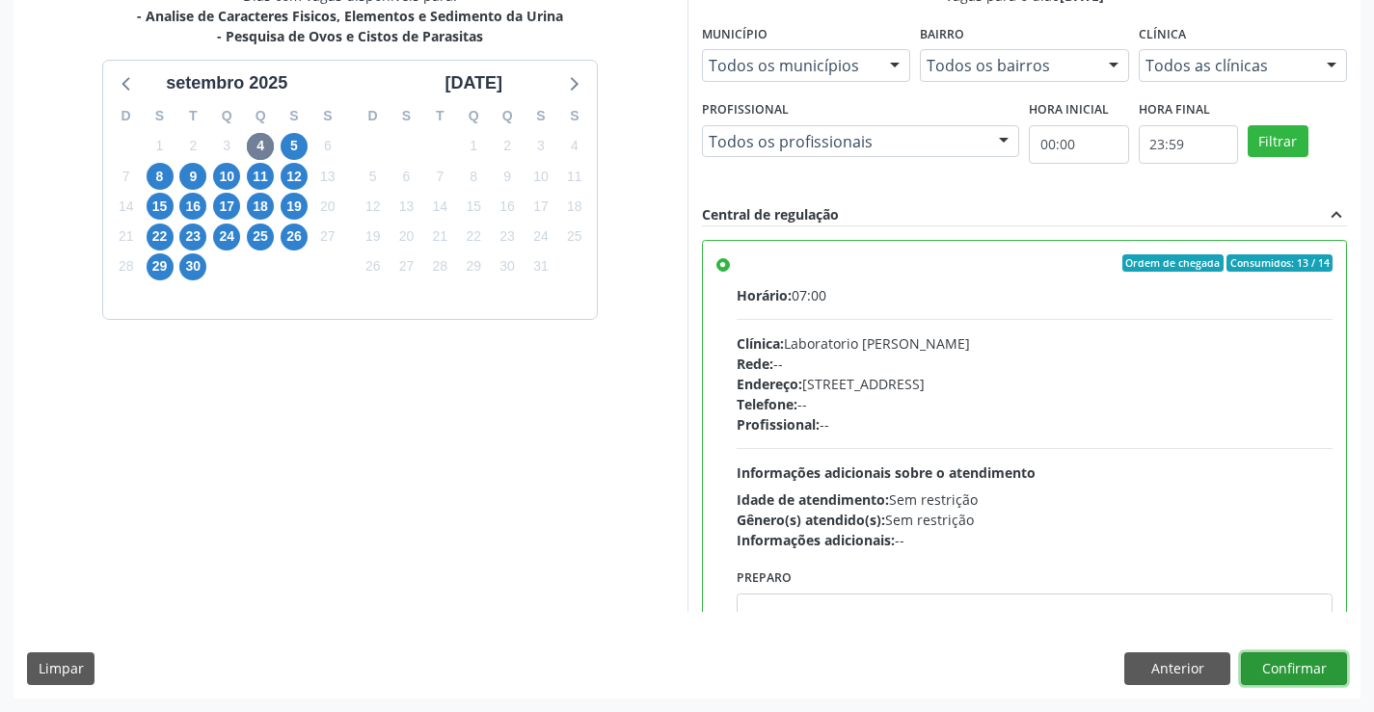
click at [1287, 679] on button "Confirmar" at bounding box center [1294, 669] width 106 height 33
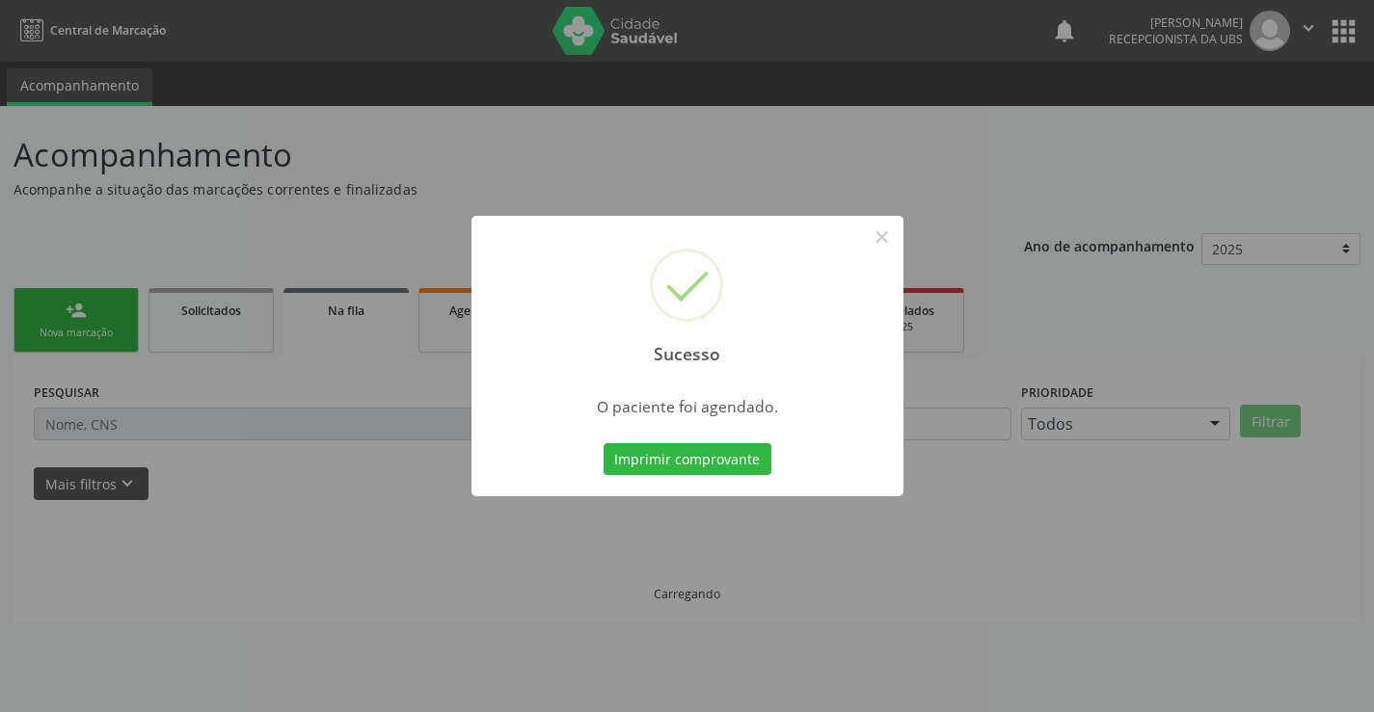
scroll to position [0, 0]
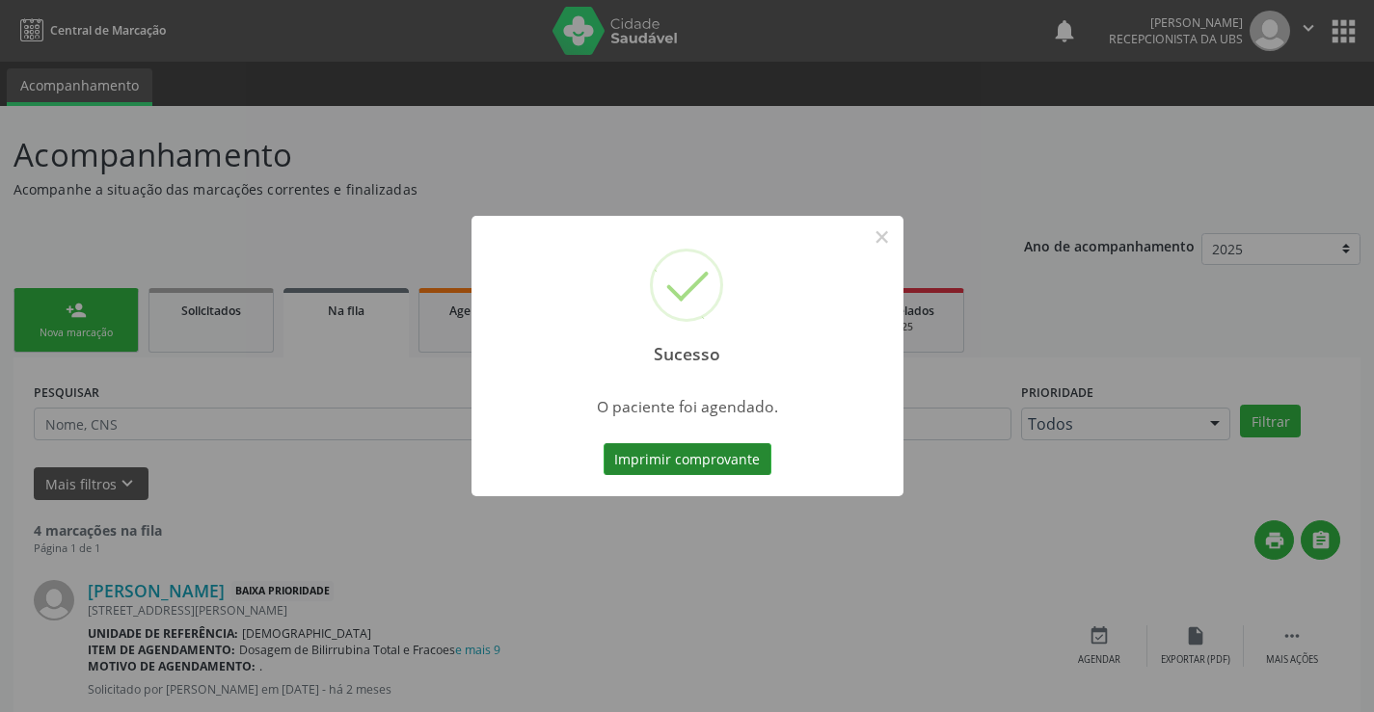
click at [707, 472] on button "Imprimir comprovante" at bounding box center [688, 459] width 168 height 33
